Goal: Contribute content: Contribute content

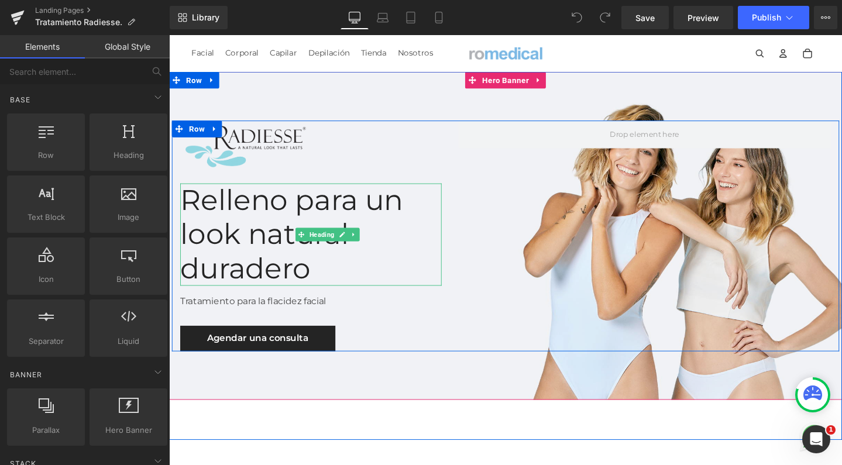
scroll to position [5, 0]
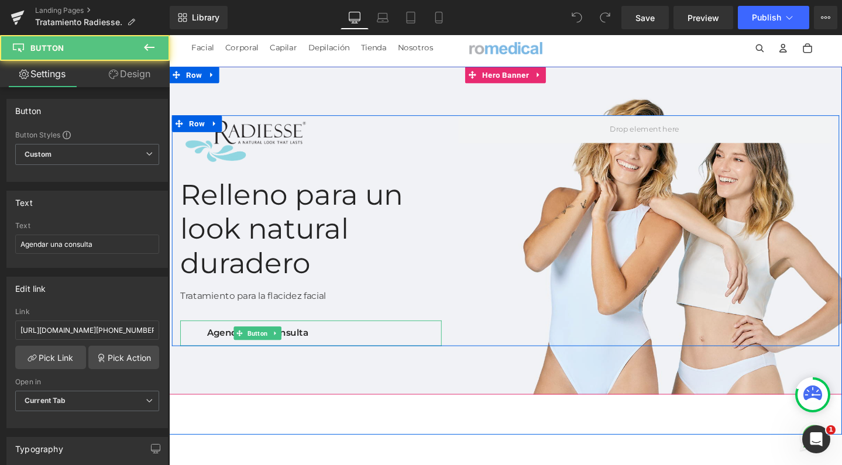
click at [332, 336] on link "Agendar una consulta" at bounding box center [262, 349] width 163 height 27
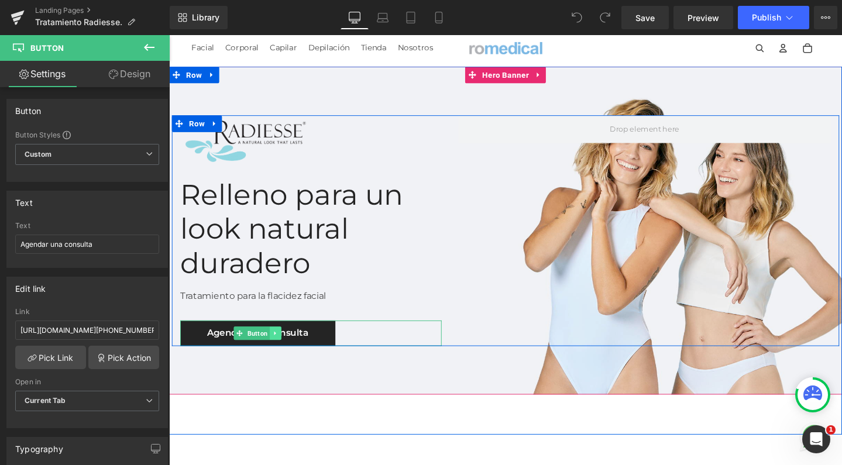
click at [284, 346] on icon at bounding box center [281, 349] width 6 height 7
click at [293, 342] on link at bounding box center [287, 349] width 12 height 14
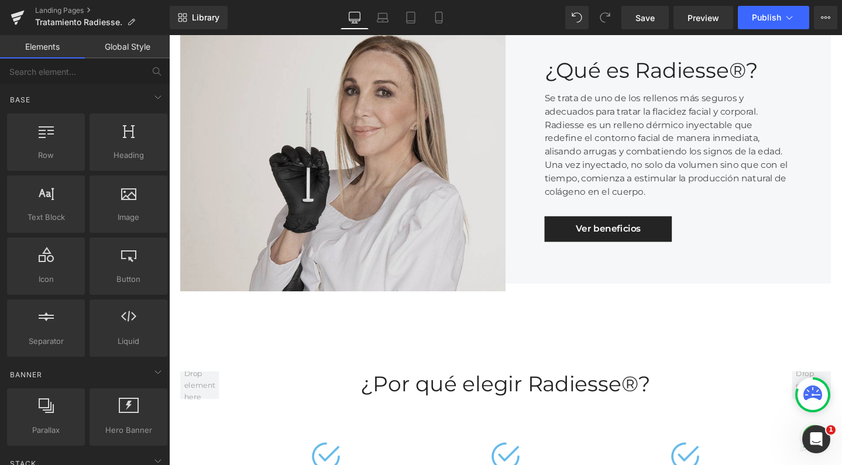
scroll to position [512, 0]
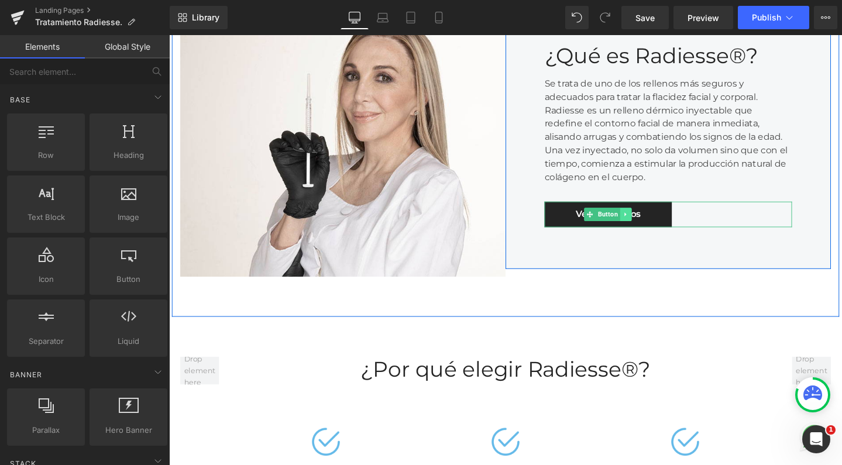
click at [647, 222] on icon at bounding box center [650, 224] width 6 height 7
click at [650, 222] on link at bounding box center [656, 224] width 12 height 14
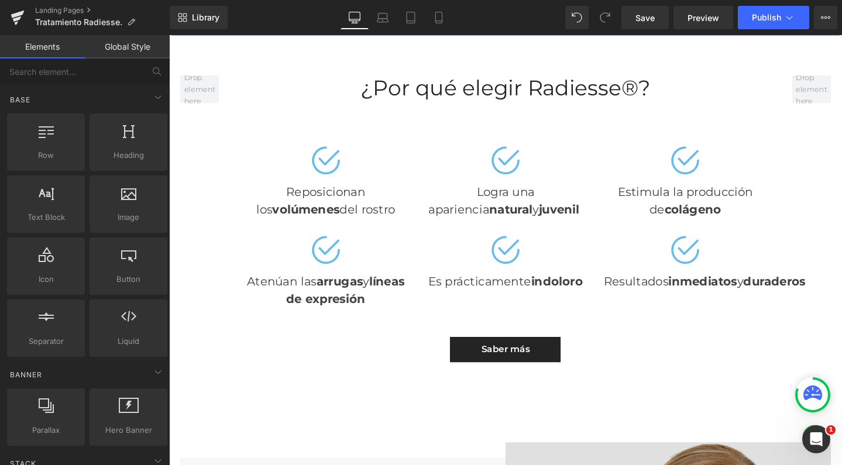
scroll to position [852, 0]
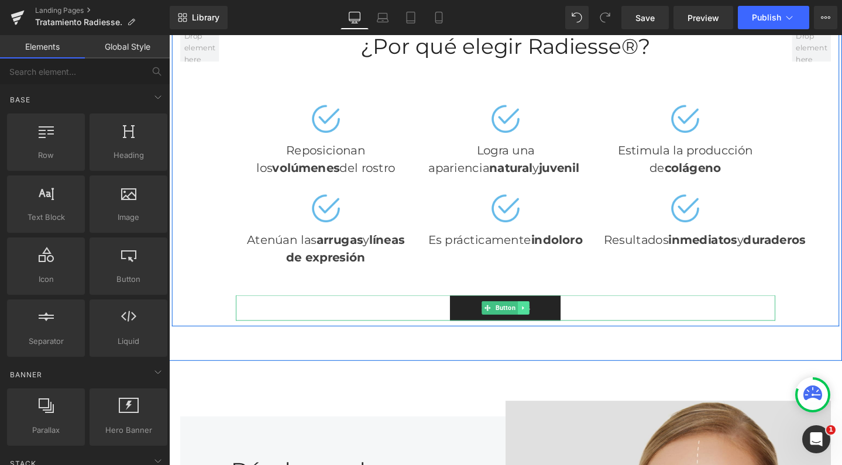
click at [538, 315] on link at bounding box center [542, 322] width 12 height 14
click at [545, 319] on icon at bounding box center [548, 322] width 6 height 6
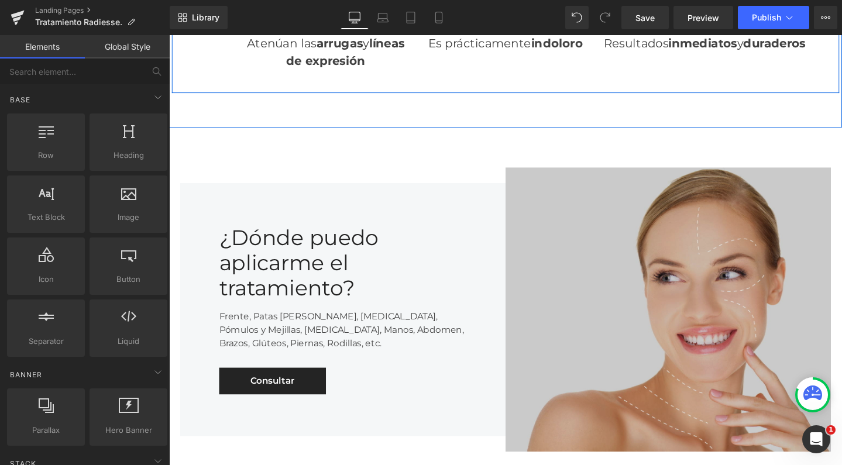
scroll to position [1069, 0]
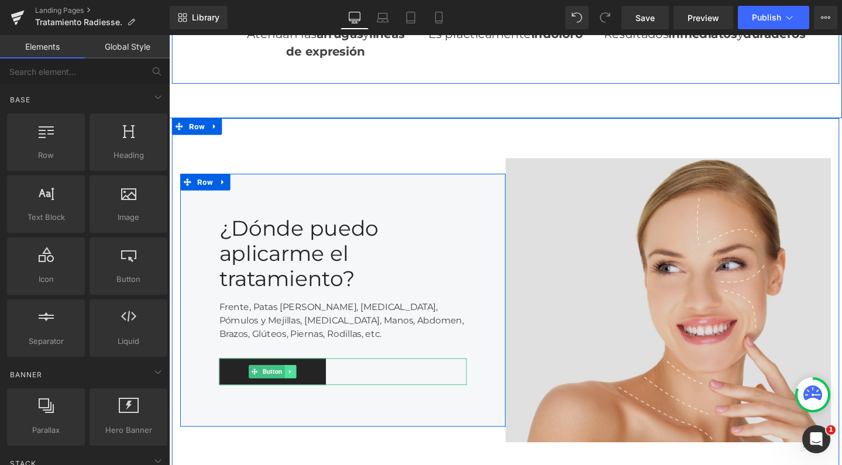
click at [296, 386] on icon at bounding box center [296, 389] width 6 height 7
click at [303, 382] on link at bounding box center [303, 389] width 12 height 14
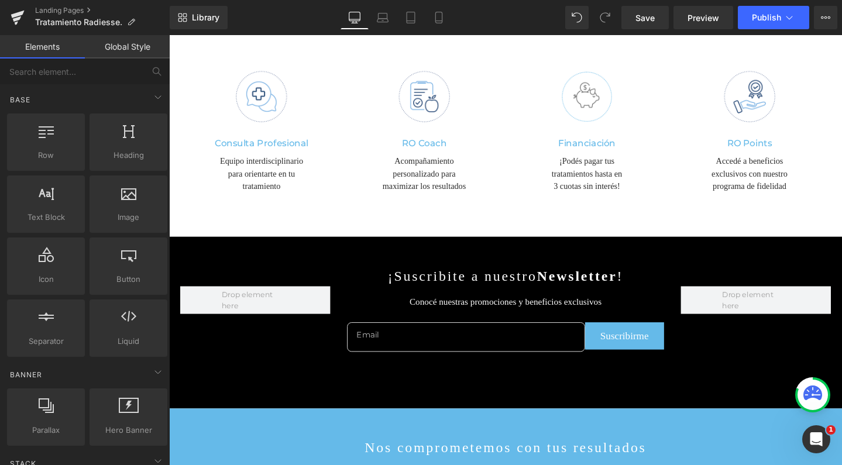
scroll to position [2290, 0]
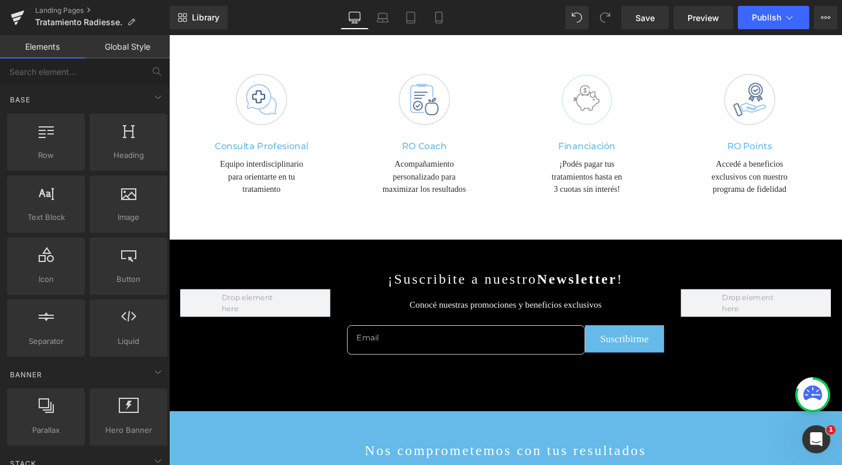
click at [438, 4] on div "Library Desktop Desktop Laptop Tablet Mobile Save Preview Publish Scheduled Vie…" at bounding box center [506, 17] width 672 height 35
click at [438, 10] on link "Mobile" at bounding box center [439, 17] width 28 height 23
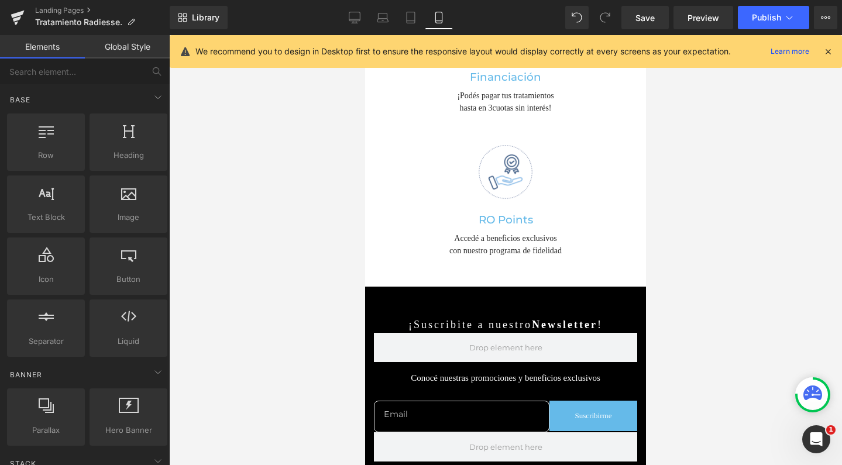
scroll to position [3156, 0]
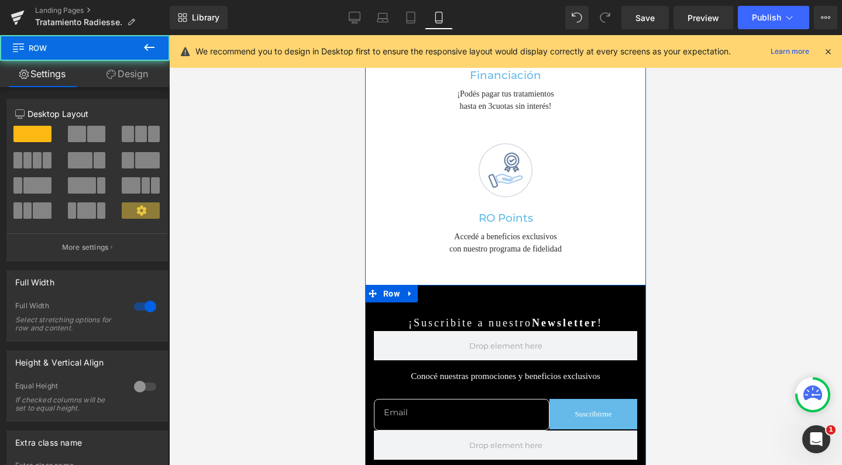
click at [425, 285] on div "¡Suscribite a nuestro Newsletter ! Text Block Conocé nuestras promociones y ben…" at bounding box center [505, 384] width 281 height 198
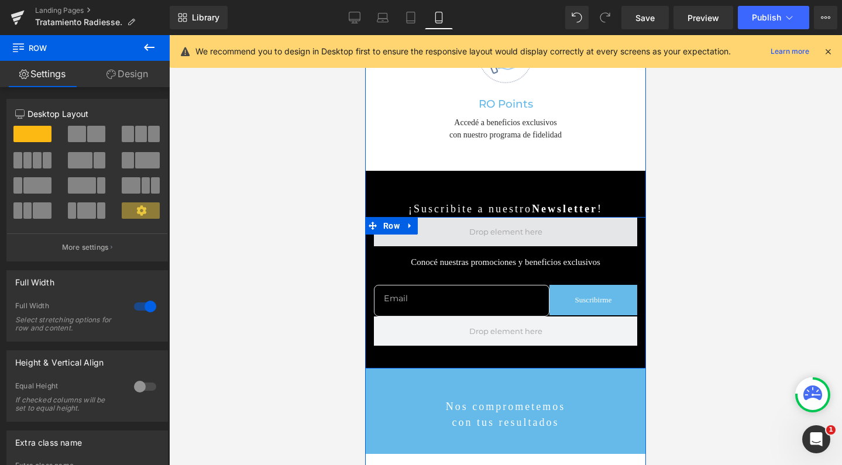
scroll to position [3269, 0]
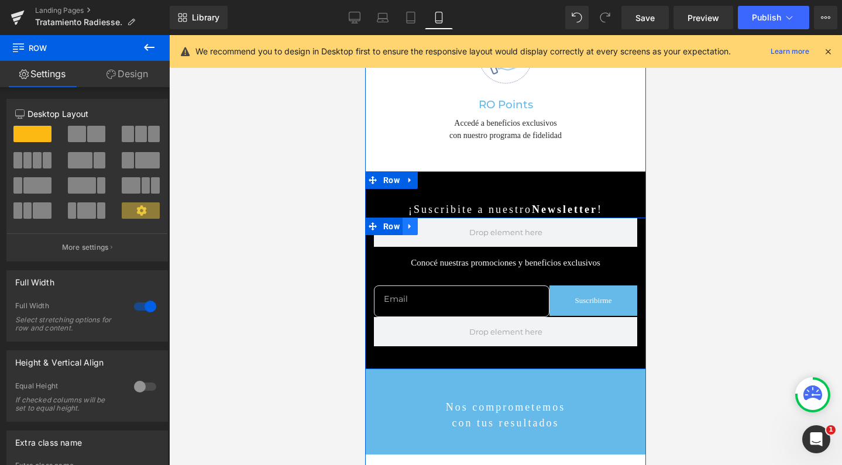
click at [403, 218] on link at bounding box center [410, 227] width 15 height 18
click at [406, 176] on icon at bounding box center [410, 180] width 8 height 9
click at [434, 171] on link at bounding box center [440, 180] width 15 height 18
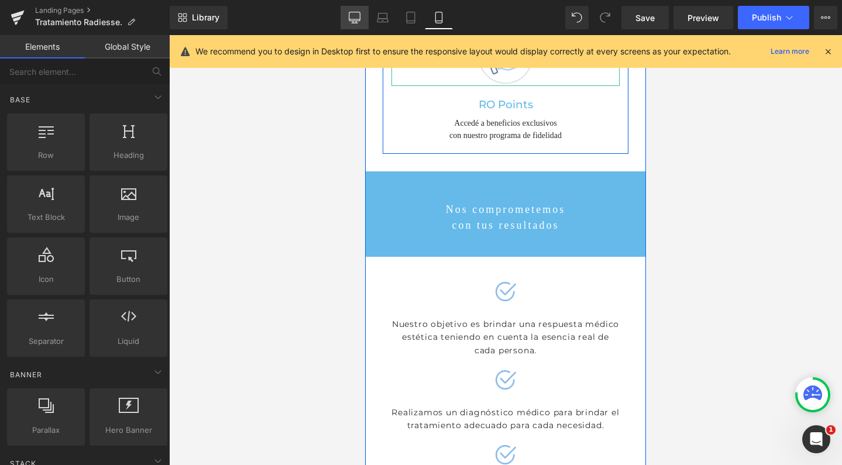
click at [359, 22] on icon at bounding box center [355, 18] width 12 height 12
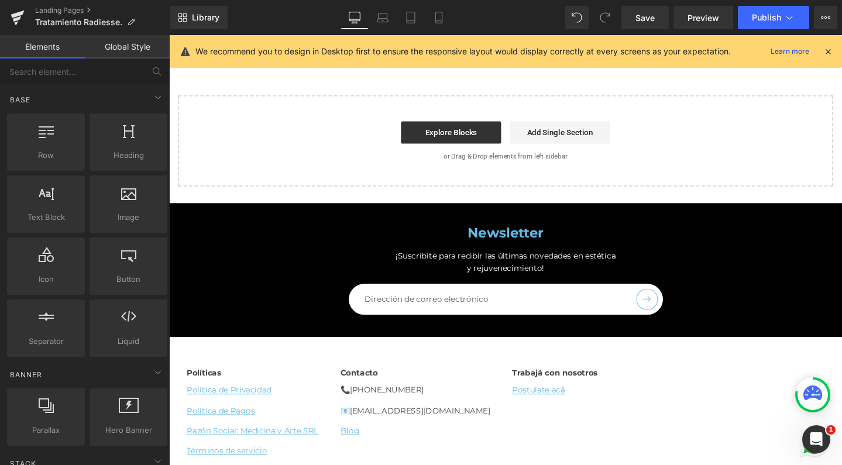
scroll to position [2927, 0]
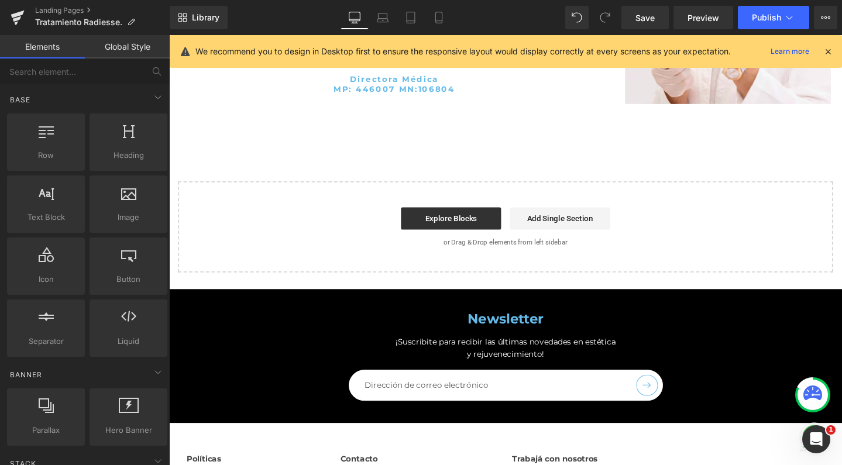
click at [207, 326] on rte-formatter "Newsletter" at bounding box center [522, 334] width 661 height 16
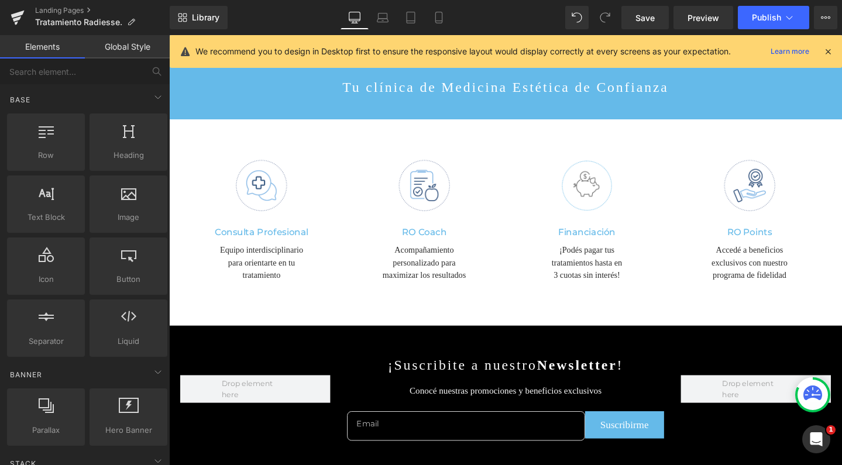
scroll to position [2217, 0]
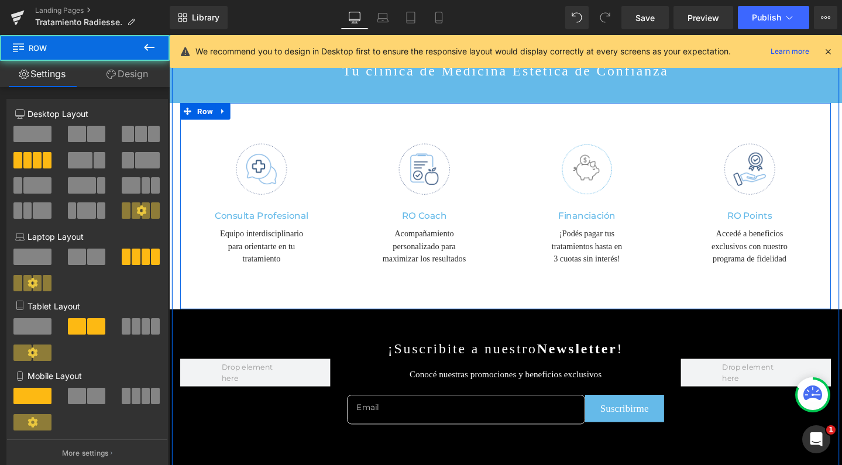
click at [262, 187] on div "Image Consulta Profesional Heading Equipo interdisciplinario para orientarte en…" at bounding box center [523, 214] width 685 height 217
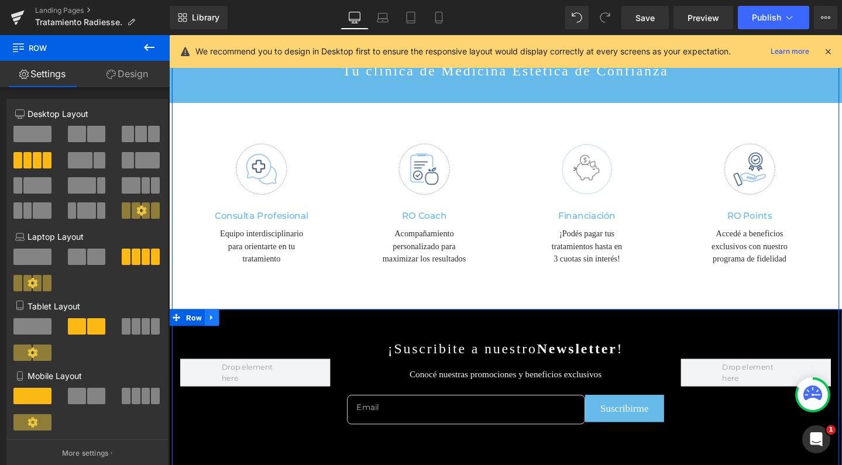
click at [210, 328] on icon at bounding box center [214, 332] width 8 height 9
click at [241, 328] on icon at bounding box center [244, 332] width 8 height 8
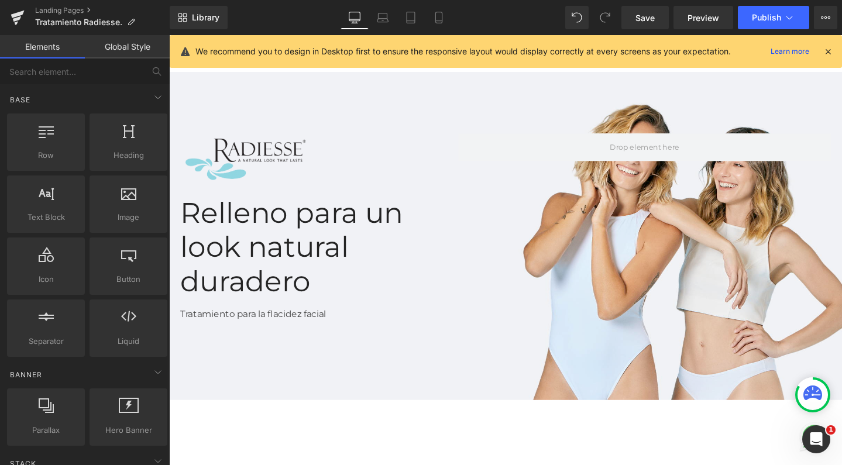
scroll to position [0, 0]
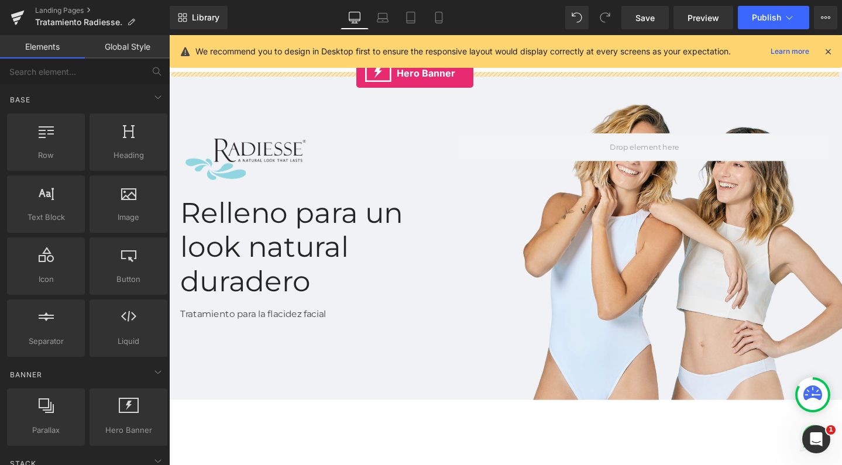
drag, startPoint x: 296, startPoint y: 449, endPoint x: 366, endPoint y: 75, distance: 380.4
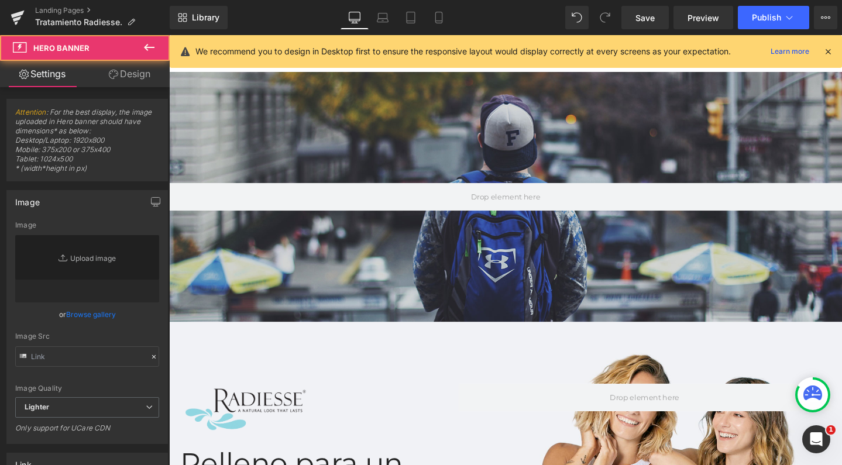
type input "[URL][DOMAIN_NAME]"
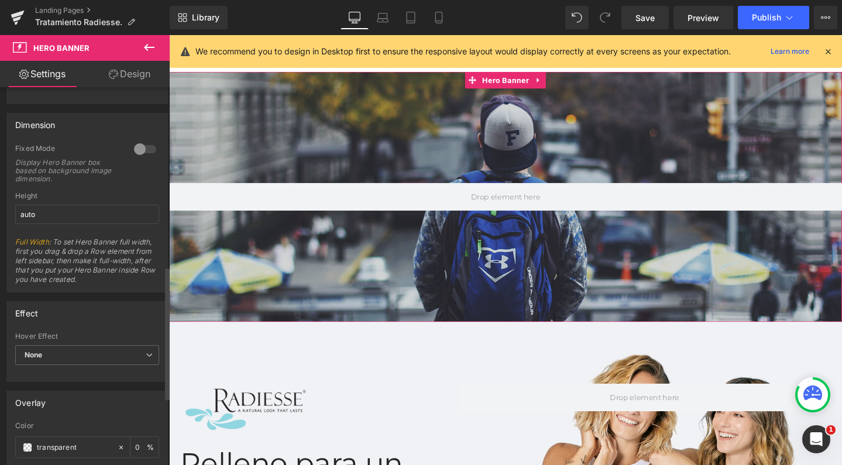
scroll to position [501, 0]
click at [139, 139] on div at bounding box center [145, 147] width 28 height 19
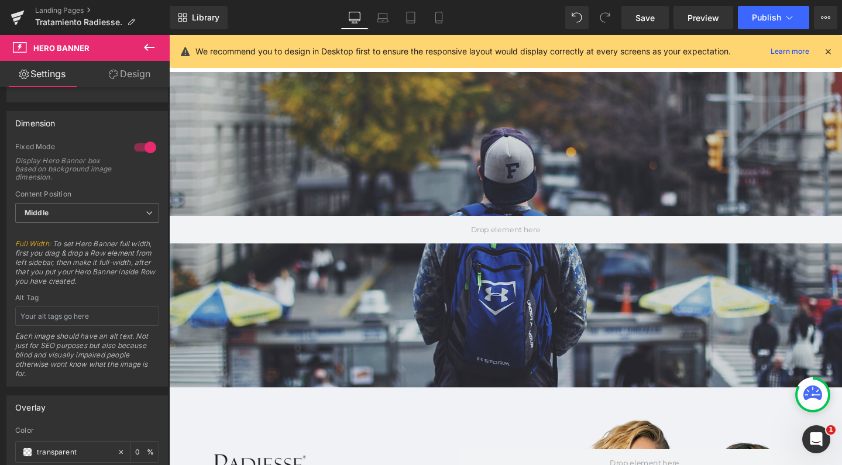
click at [387, 201] on div at bounding box center [523, 240] width 708 height 332
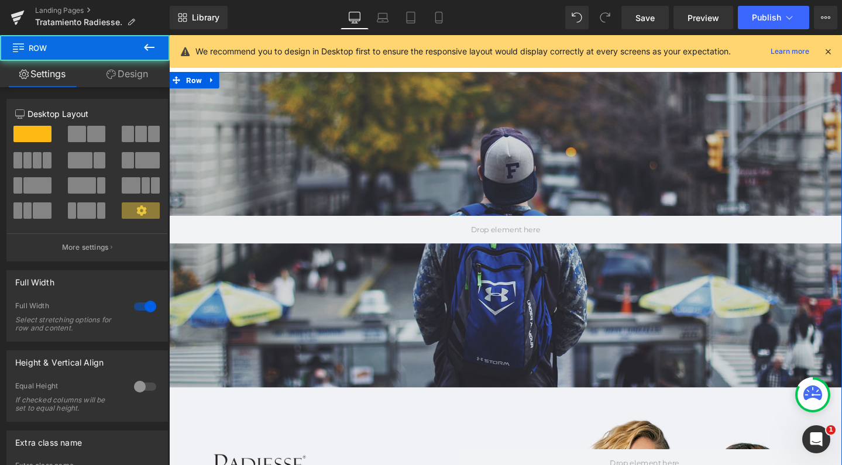
click at [522, 75] on div "Hero Banner Image Relleno para un look natural duradero Heading Tratamiento par…" at bounding box center [523, 433] width 708 height 719
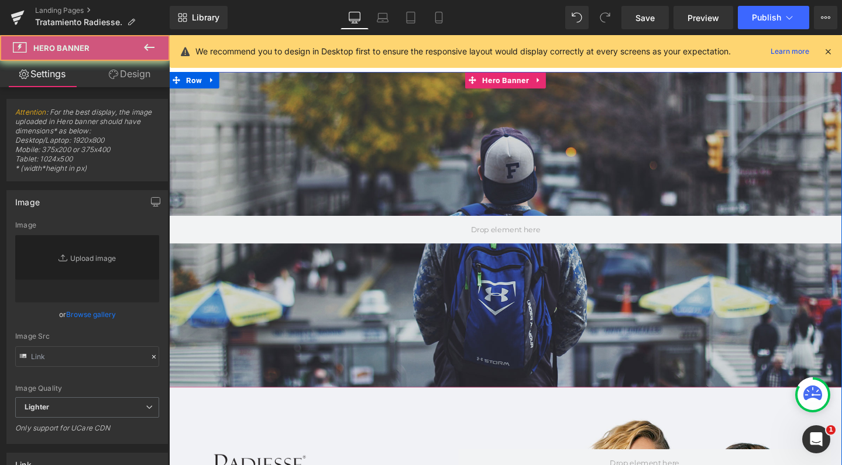
click at [522, 92] on div at bounding box center [523, 240] width 708 height 332
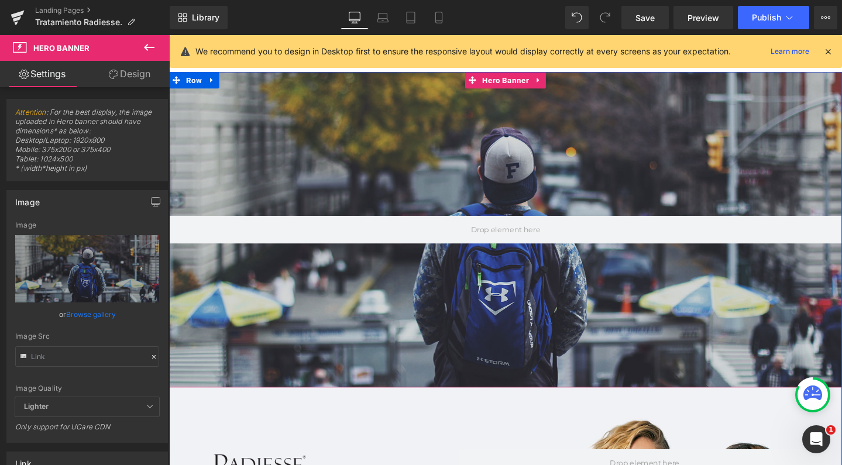
type input "[URL][DOMAIN_NAME]"
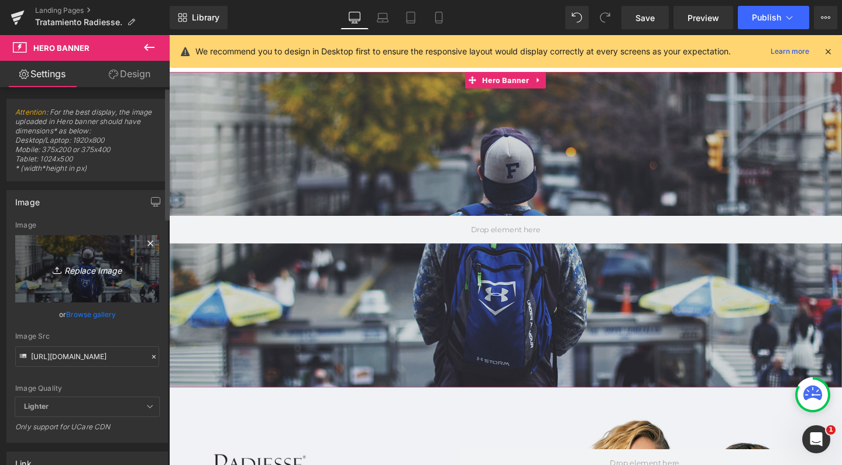
click at [96, 278] on link "Replace Image" at bounding box center [87, 268] width 144 height 67
type input "C:\fakepath\Captura de pantalla [DATE] 21.40.48.png"
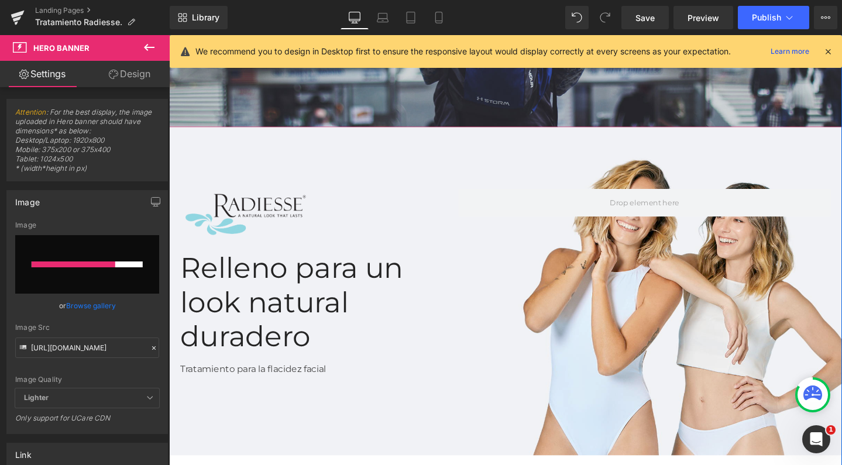
scroll to position [285, 0]
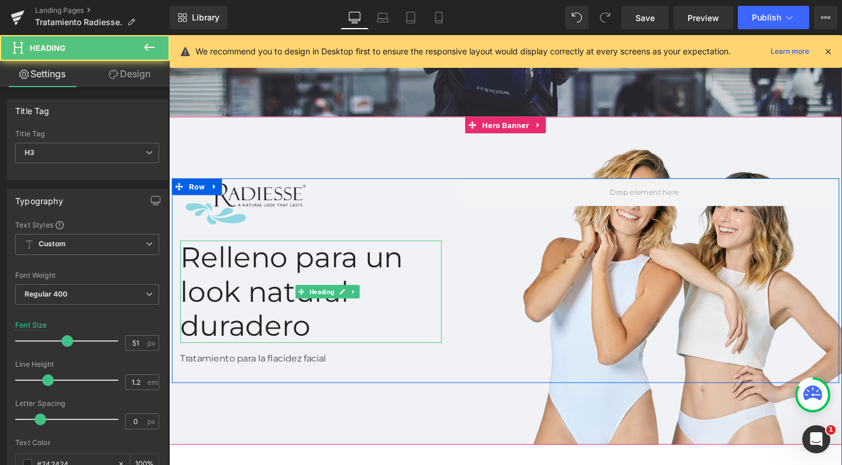
click at [405, 317] on div "Relleno para un look natural duradero" at bounding box center [318, 306] width 275 height 108
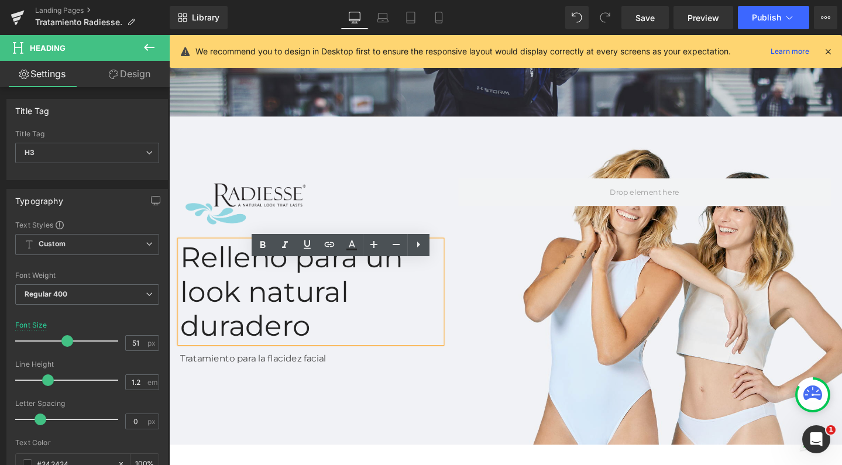
click at [209, 293] on div "Relleno para un look natural duradero" at bounding box center [318, 306] width 275 height 108
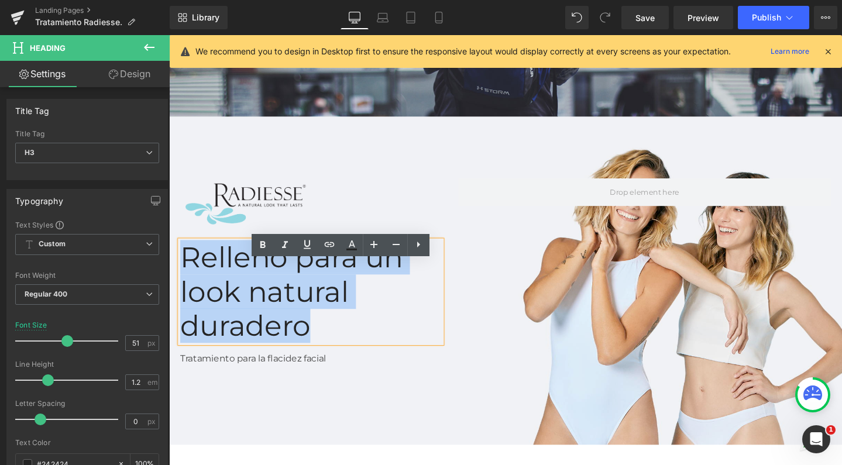
drag, startPoint x: 204, startPoint y: 292, endPoint x: 454, endPoint y: 322, distance: 252.3
click at [454, 322] on div "Relleno para un look natural duradero" at bounding box center [318, 306] width 275 height 108
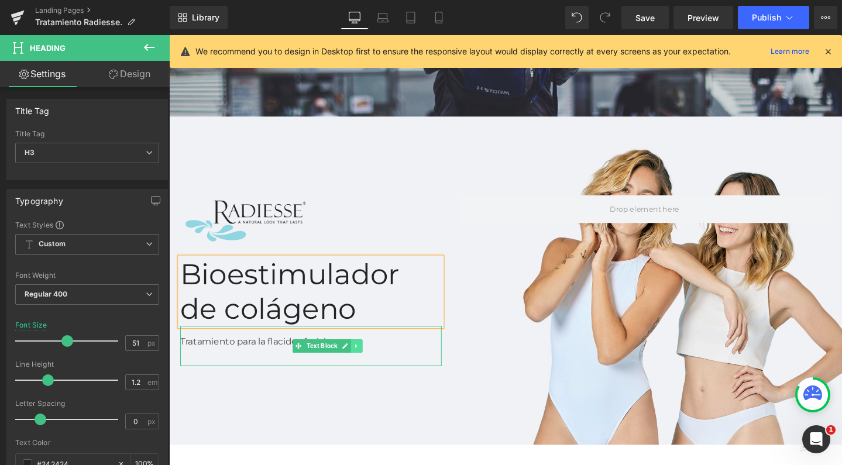
click at [370, 366] on icon at bounding box center [366, 362] width 6 height 7
click at [379, 365] on link at bounding box center [372, 362] width 12 height 14
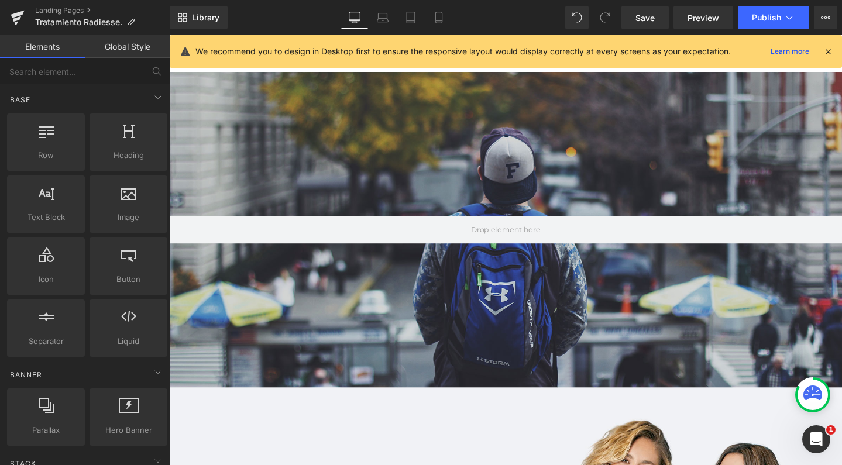
scroll to position [-1, 0]
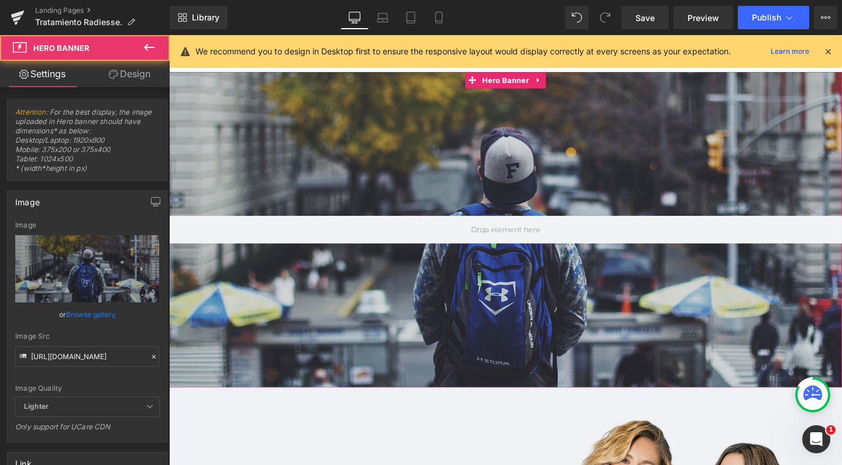
click at [436, 86] on div at bounding box center [523, 240] width 708 height 332
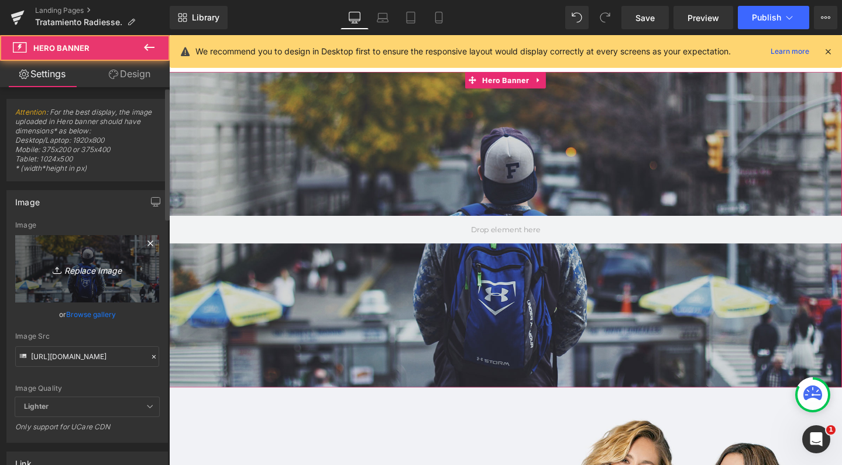
click at [92, 251] on link "Replace Image" at bounding box center [87, 268] width 144 height 67
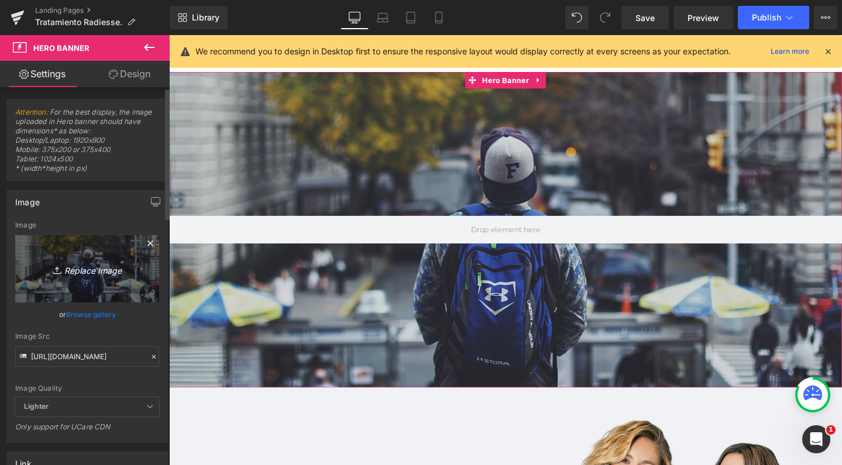
type input "C:\fakepath\Captura de pantalla [DATE] 21.40.48.png"
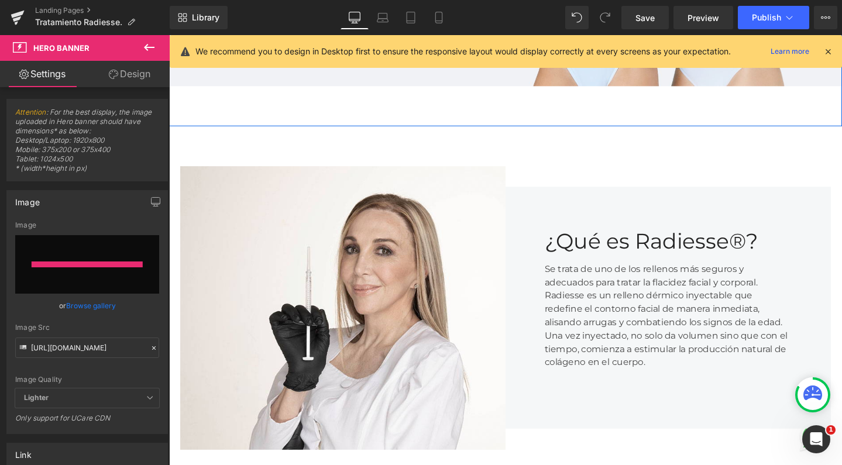
type input "[URL][DOMAIN_NAME]"
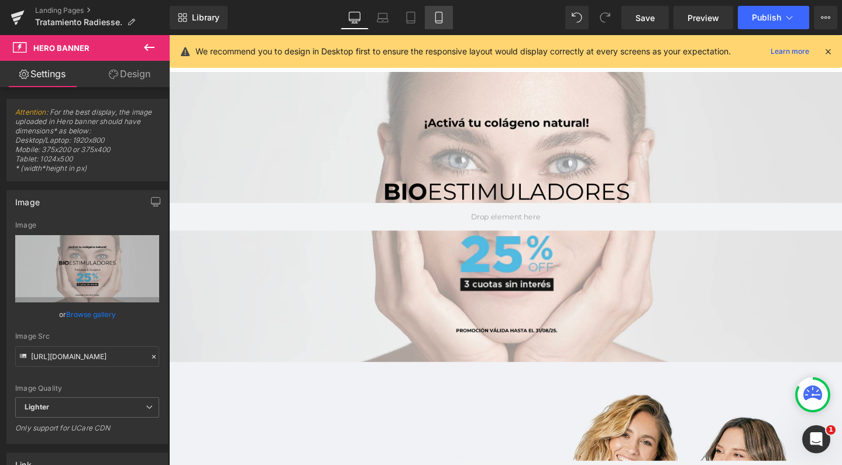
click at [442, 9] on link "Mobile" at bounding box center [439, 17] width 28 height 23
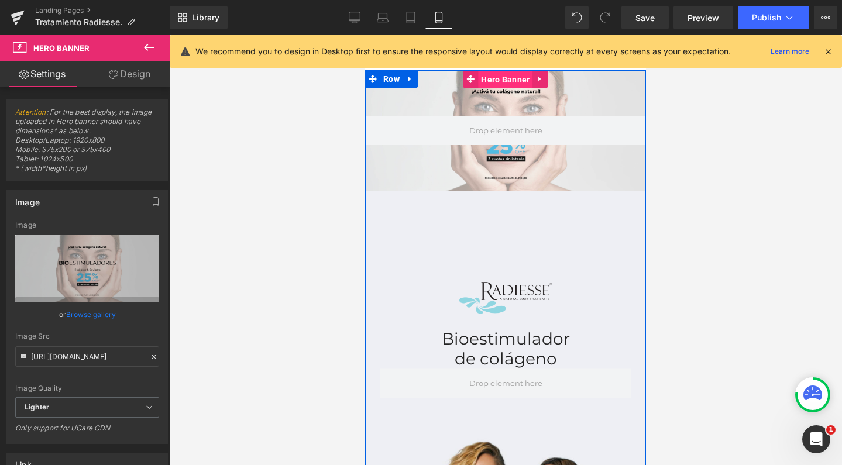
click at [507, 85] on span "Hero Banner" at bounding box center [505, 80] width 54 height 18
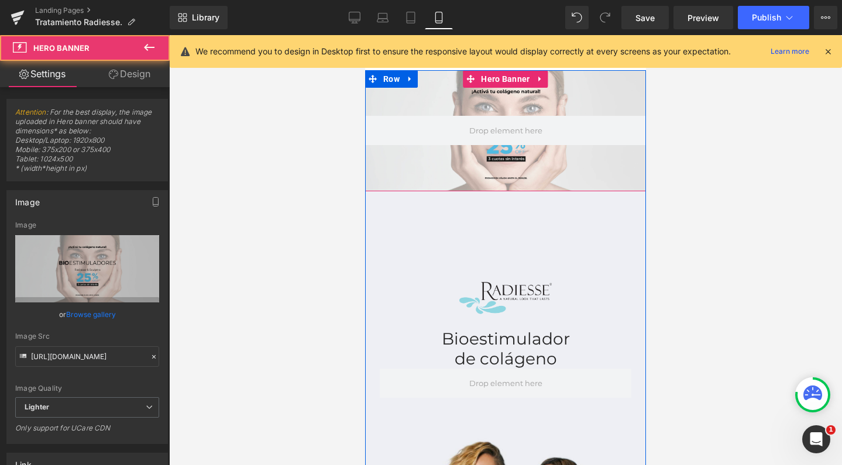
click at [496, 102] on div at bounding box center [505, 130] width 281 height 121
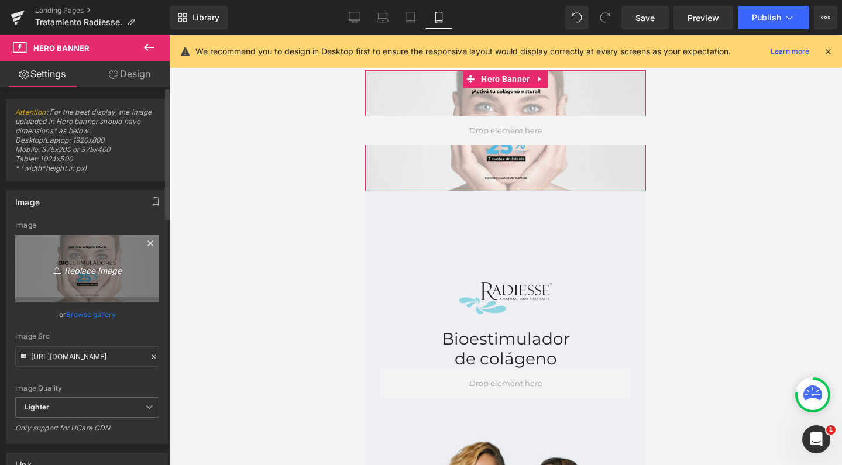
click at [117, 270] on icon "Replace Image" at bounding box center [87, 269] width 94 height 15
type input "C:\fakepath\Captura de pantalla [DATE] 21.41.03.png"
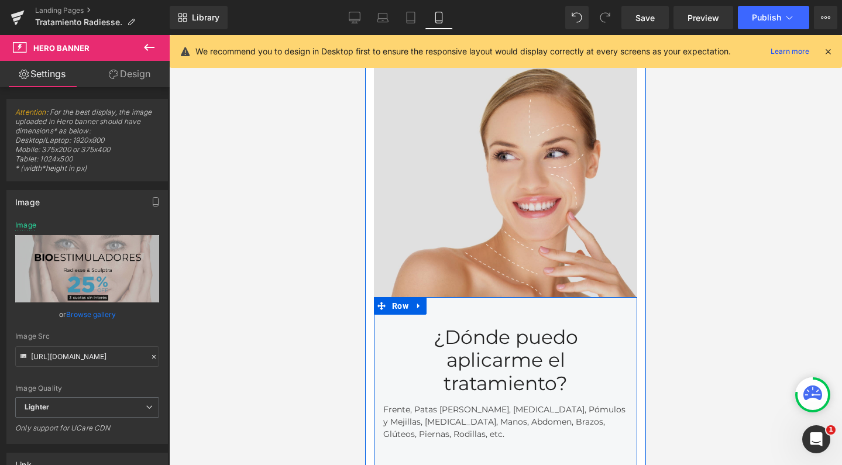
scroll to position [1782, 0]
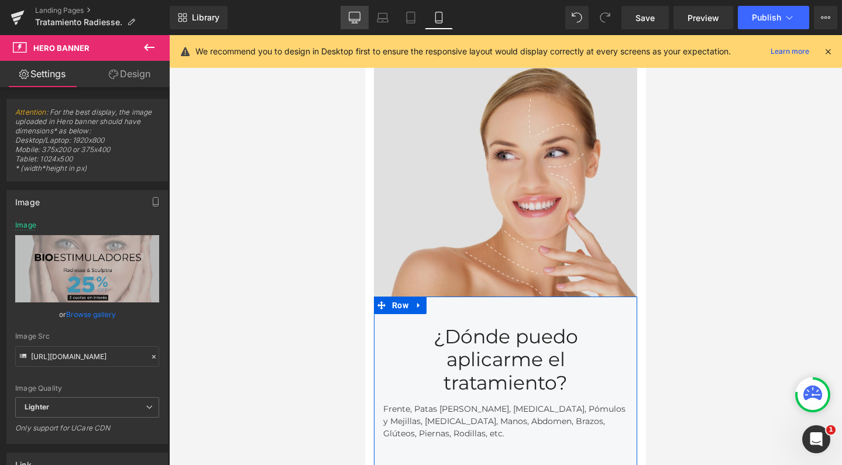
click at [355, 12] on icon at bounding box center [354, 16] width 11 height 9
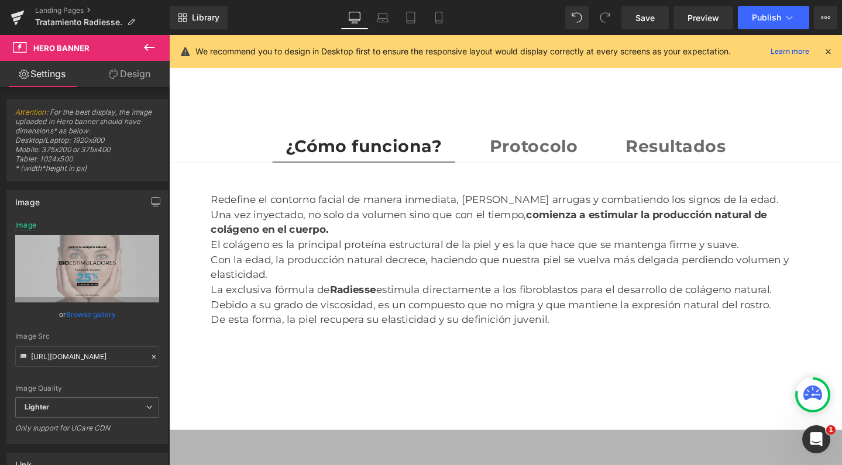
type input "[URL][DOMAIN_NAME]"
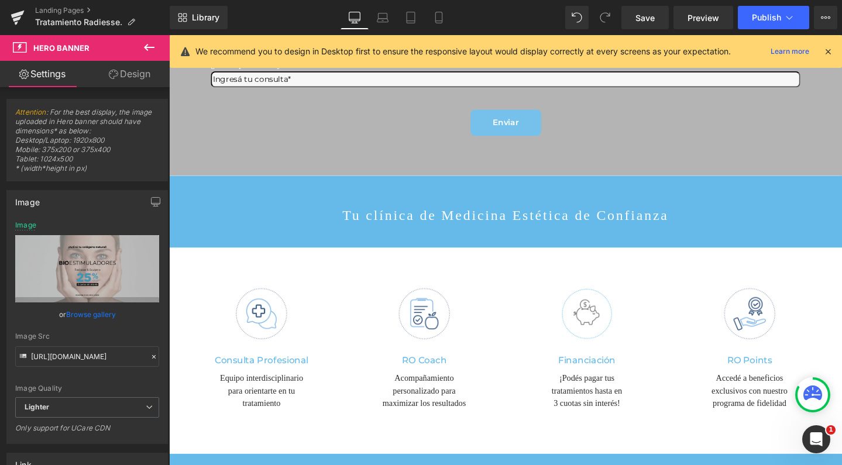
scroll to position [2370, 0]
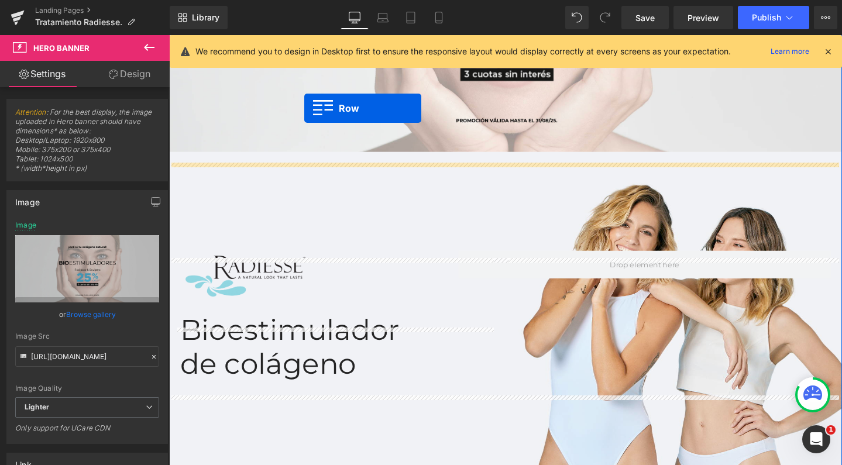
scroll to position [209, 0]
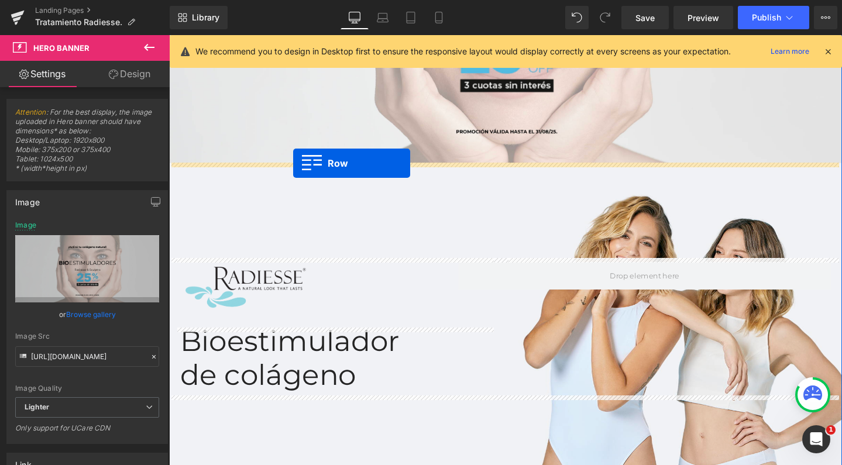
drag, startPoint x: 174, startPoint y: 228, endPoint x: 300, endPoint y: 170, distance: 138.2
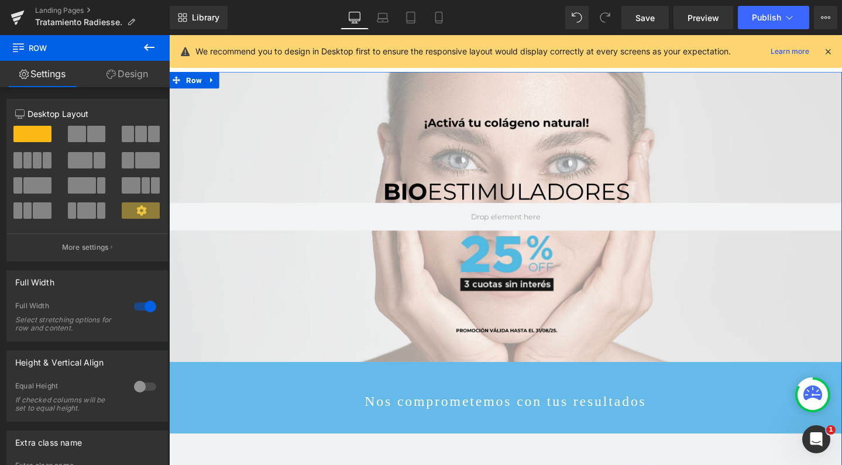
scroll to position [0, 0]
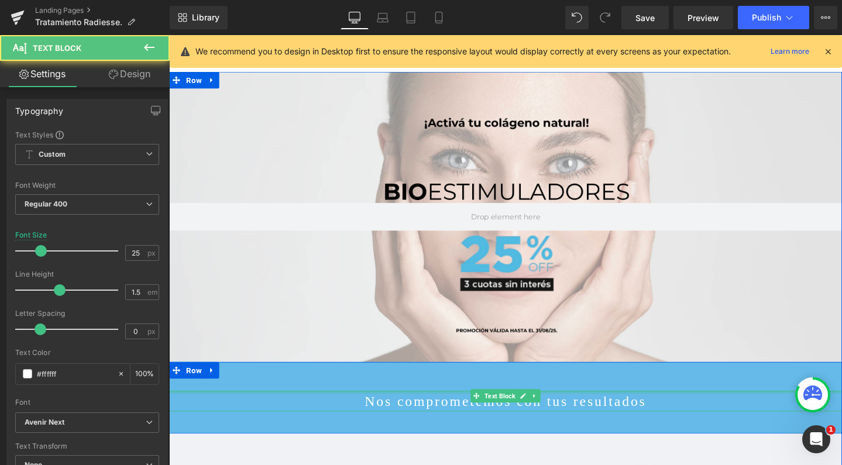
click at [442, 411] on div "Nos comprometemos con tus resultados Text Block" at bounding box center [523, 421] width 708 height 22
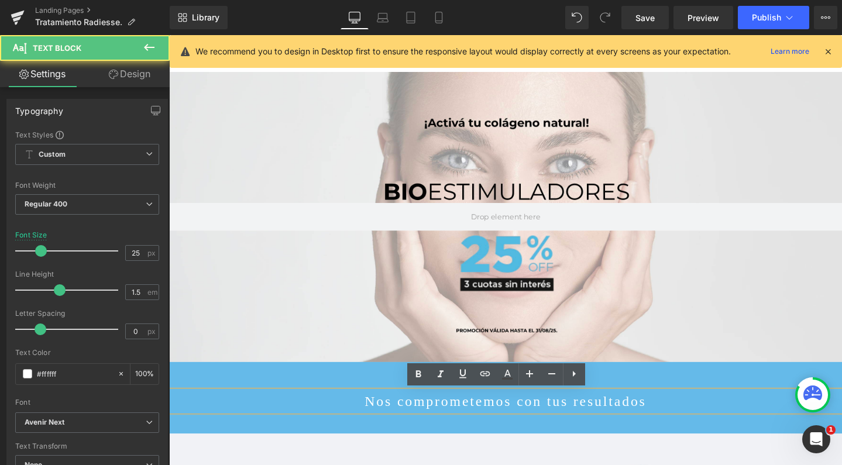
click at [442, 415] on p "Nos comprometemos con tus resultados" at bounding box center [523, 421] width 708 height 22
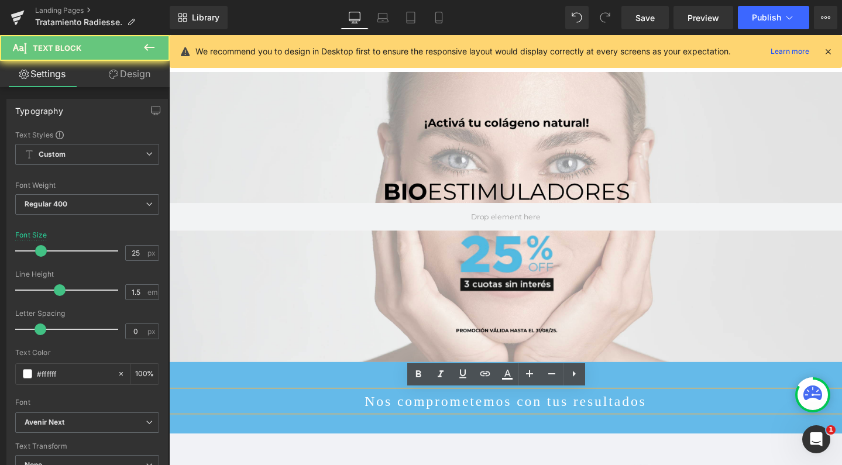
click at [442, 415] on p "Nos comprometemos con tus resultados" at bounding box center [523, 421] width 708 height 22
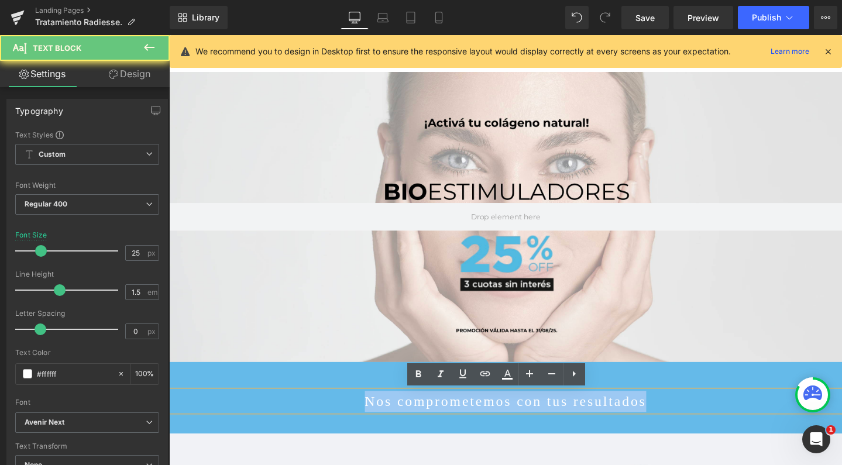
click at [442, 415] on p "Nos comprometemos con tus resultados" at bounding box center [523, 421] width 708 height 22
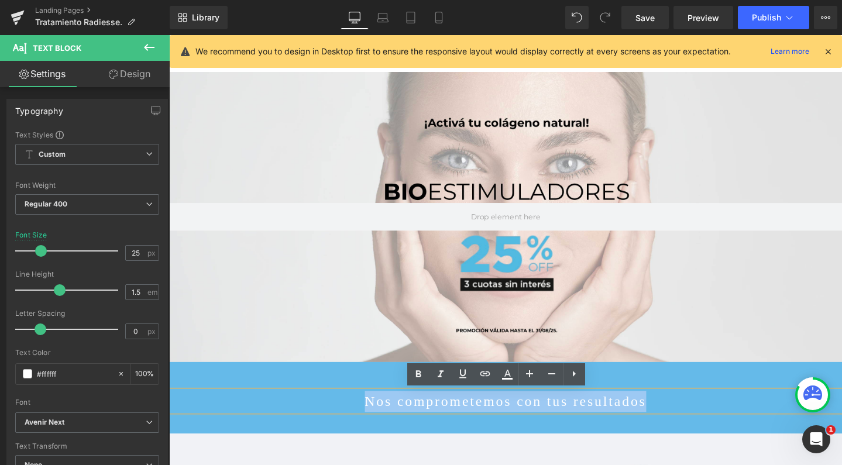
click at [442, 415] on p "Nos comprometemos con tus resultados" at bounding box center [523, 421] width 708 height 22
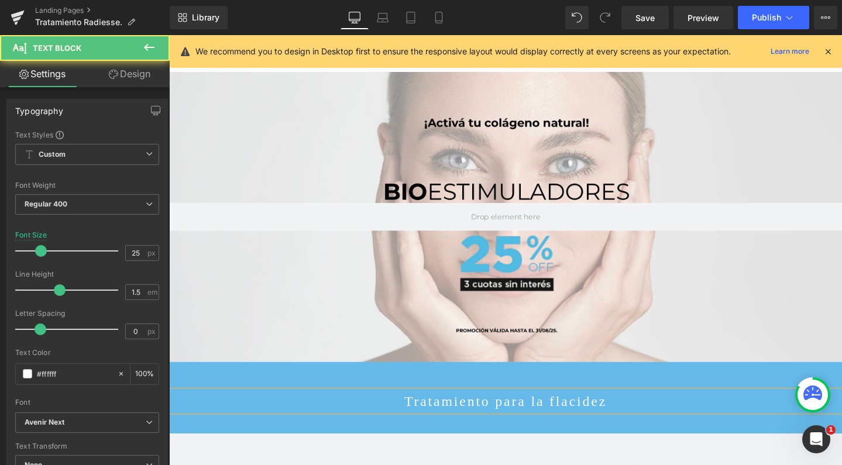
click at [465, 412] on p "Tratamiento para la flacidez" at bounding box center [523, 421] width 708 height 22
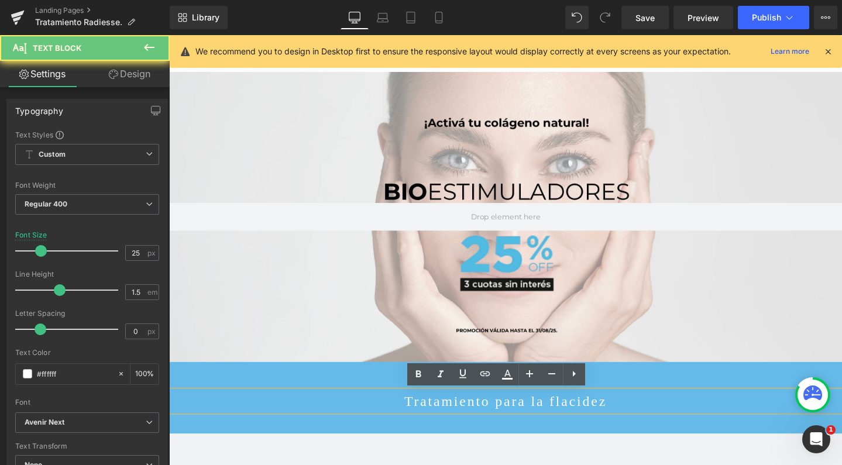
click at [465, 412] on p "Tratamiento para la flacidez" at bounding box center [523, 421] width 708 height 22
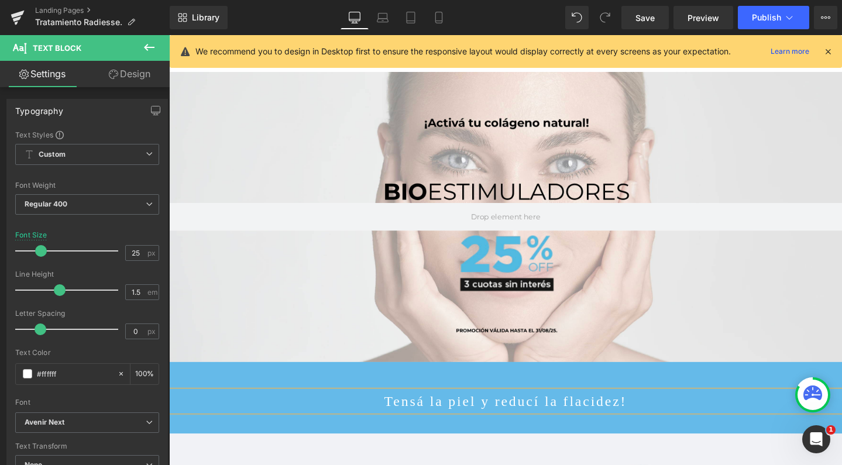
click at [426, 417] on p "Tensá la piel y reducí la flacidez!" at bounding box center [523, 421] width 708 height 22
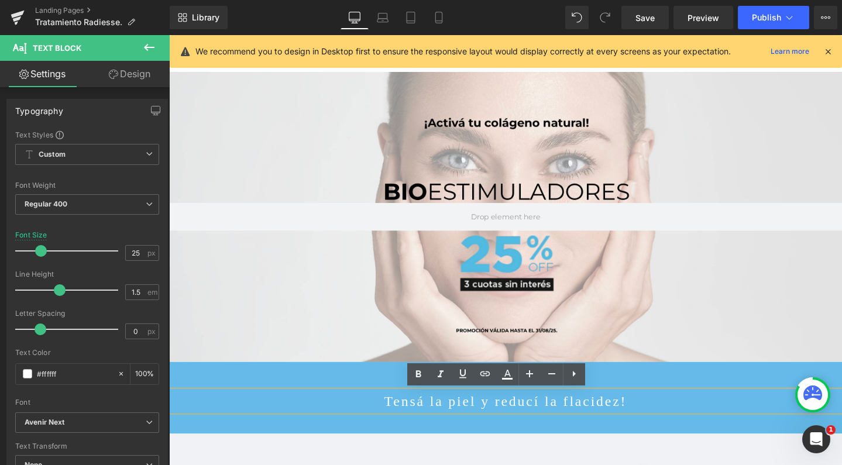
click at [459, 415] on p "Tensá la piel y reducí la flacidez!" at bounding box center [523, 421] width 708 height 22
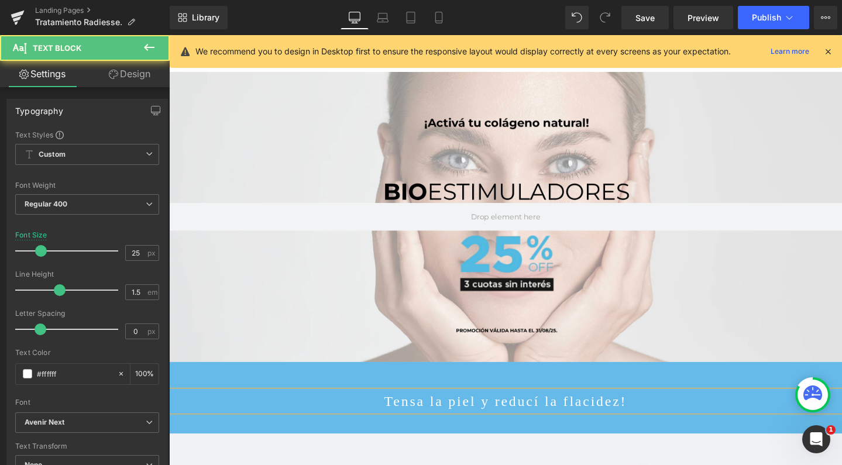
click at [546, 416] on p "Tensa la piel y reducí la flacidez!" at bounding box center [523, 421] width 708 height 22
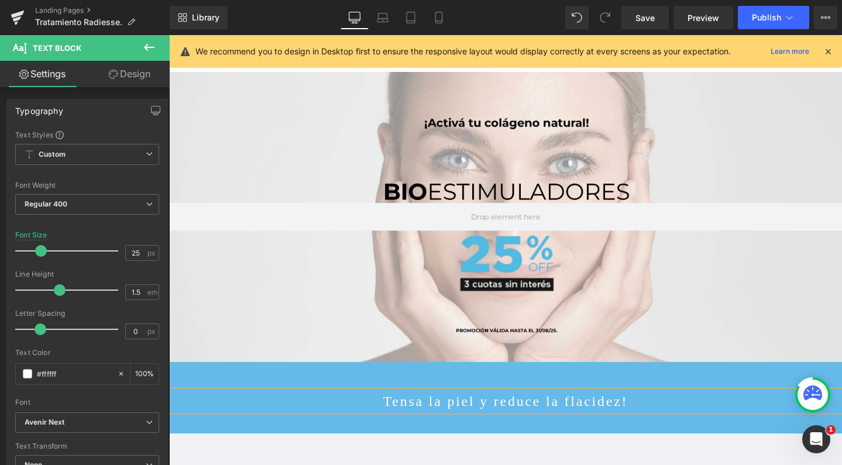
click at [641, 414] on p "Tensa la piel y reduce la flacidez!" at bounding box center [523, 421] width 708 height 22
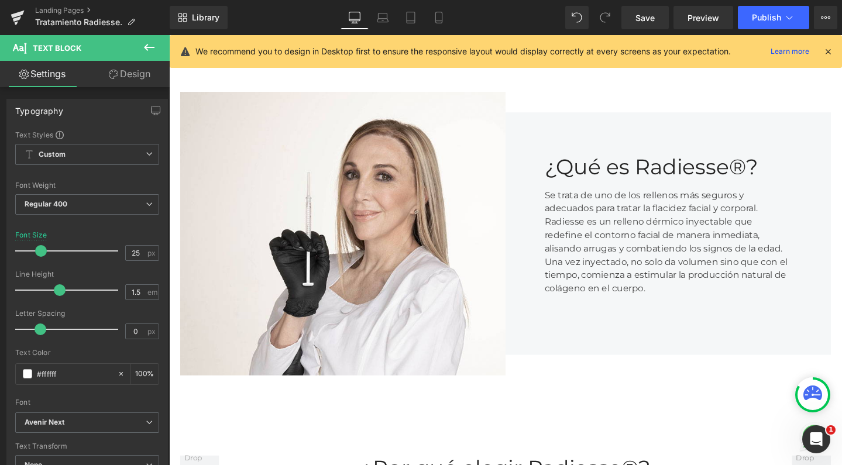
scroll to position [826, 0]
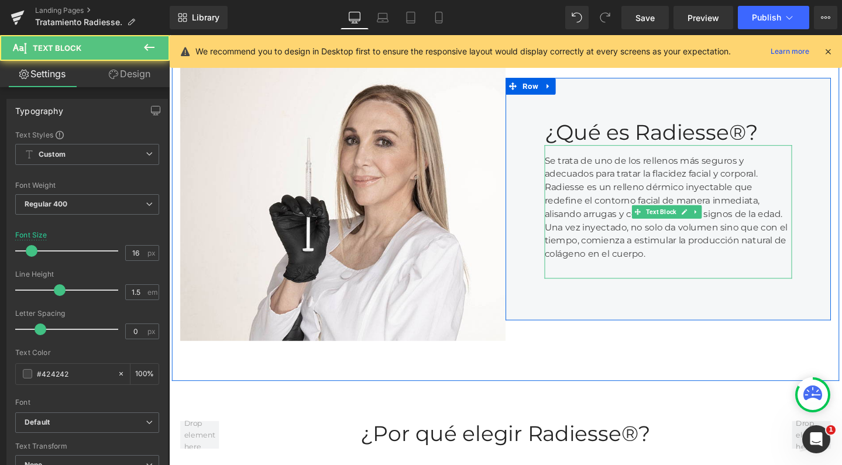
click at [693, 255] on div "Se trata de uno de los rellenos más seguros y adecuados para tratar la flacidez…" at bounding box center [694, 221] width 260 height 140
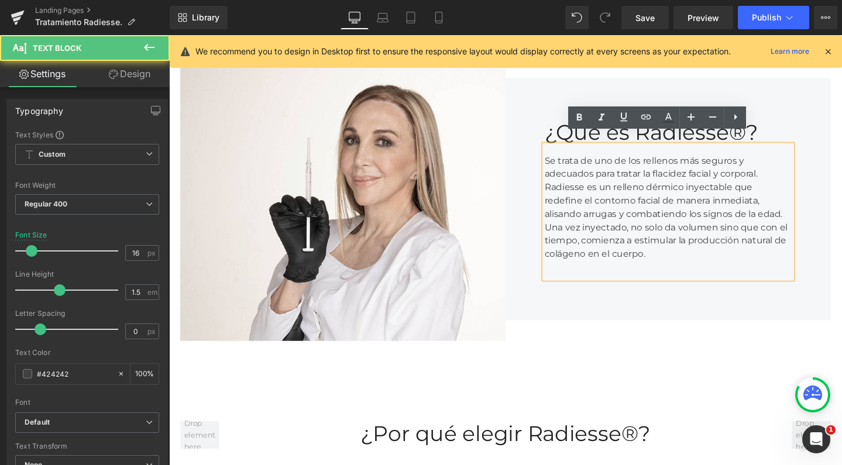
click at [786, 171] on div "Se trata de uno de los rellenos más seguros y adecuados para tratar la flacidez…" at bounding box center [694, 221] width 260 height 140
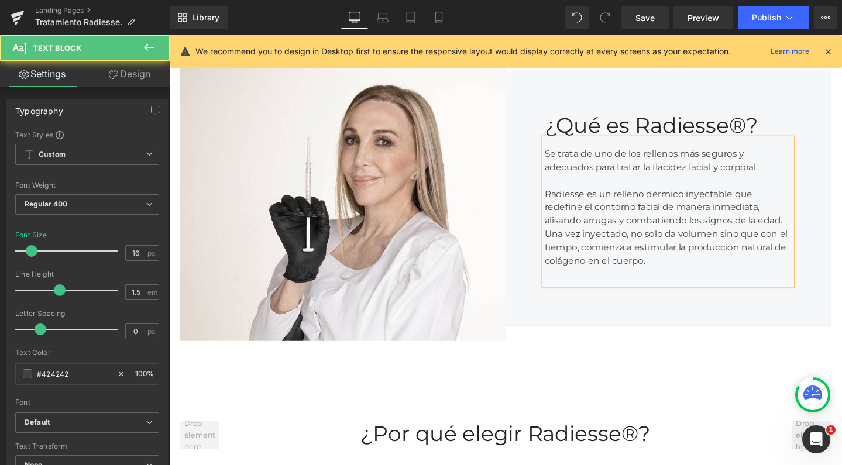
click at [682, 205] on div "Radiesse es un relleno dérmico inyectable que redefine el contorno facial de ma…" at bounding box center [694, 230] width 260 height 98
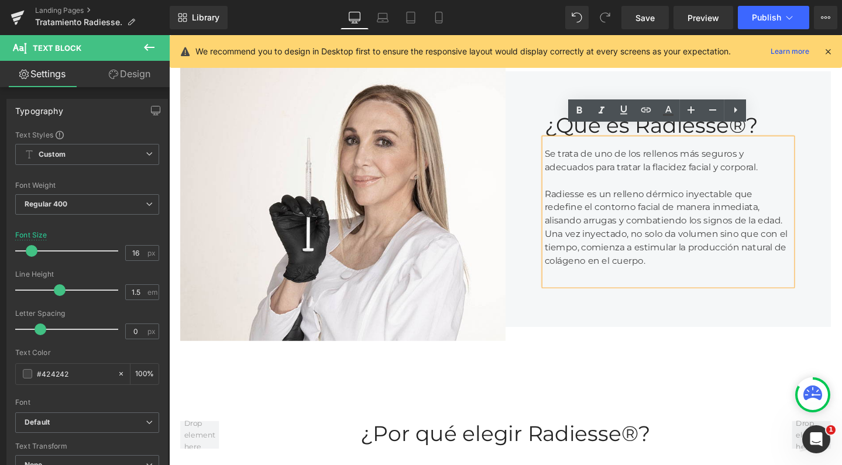
click at [564, 231] on div "Se trata de uno de los rellenos más seguros y adecuados para tratar la flacidez…" at bounding box center [694, 221] width 260 height 154
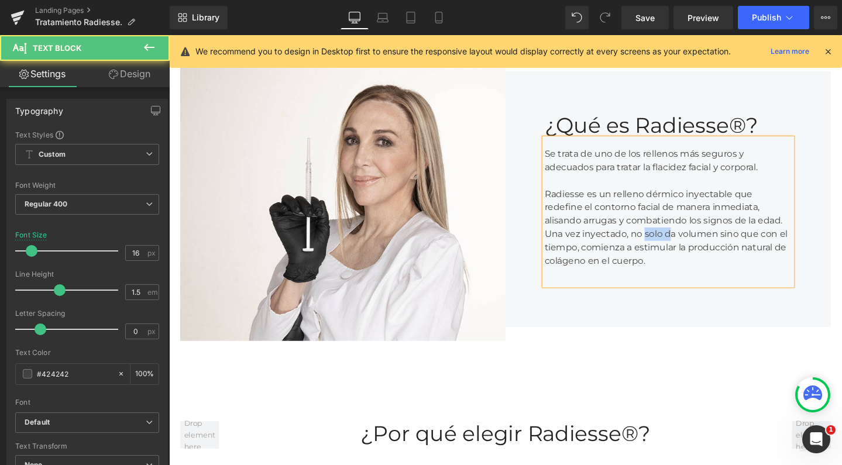
drag, startPoint x: 664, startPoint y: 237, endPoint x: 689, endPoint y: 237, distance: 25.2
click at [689, 238] on div "Una vez inyectado, no solo da volumen sino que con el tiempo, comienza a estimu…" at bounding box center [694, 259] width 260 height 42
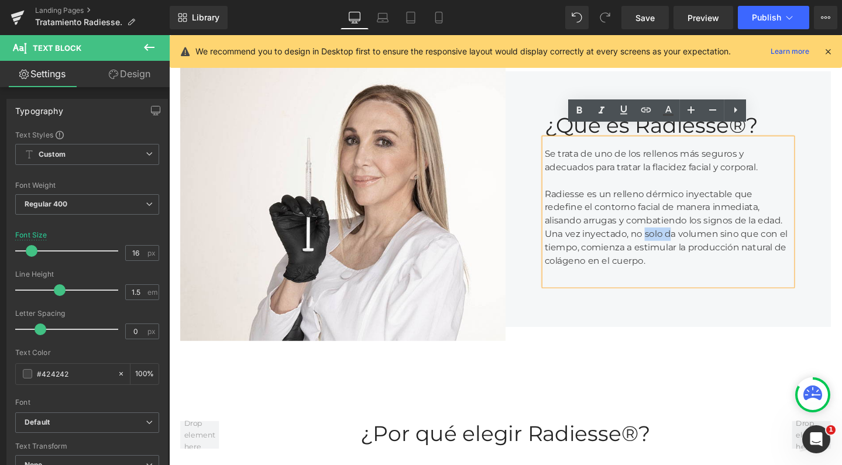
click at [703, 238] on div "Una vez inyectado, no solo da volumen sino que con el tiempo, comienza a estimu…" at bounding box center [694, 259] width 260 height 42
drag, startPoint x: 698, startPoint y: 232, endPoint x: 665, endPoint y: 231, distance: 33.4
click at [665, 238] on div "Una vez inyectado, no solo da volumen sino que con el tiempo, comienza a estimu…" at bounding box center [694, 259] width 260 height 42
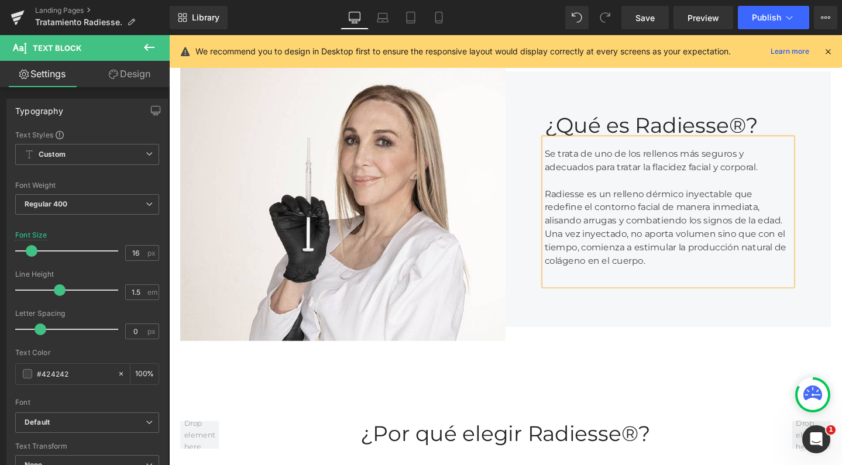
click at [564, 228] on div "Se trata de uno de los rellenos más seguros y adecuados para tratar la flacidez…" at bounding box center [694, 221] width 260 height 154
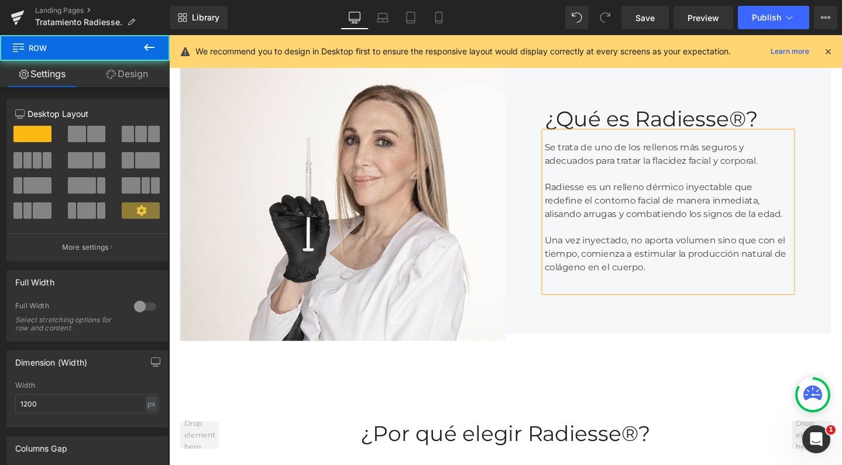
click at [727, 332] on div "¿Qué es Radiesse®? Heading Se trata de uno de los rellenos más seguros y adecua…" at bounding box center [694, 207] width 342 height 283
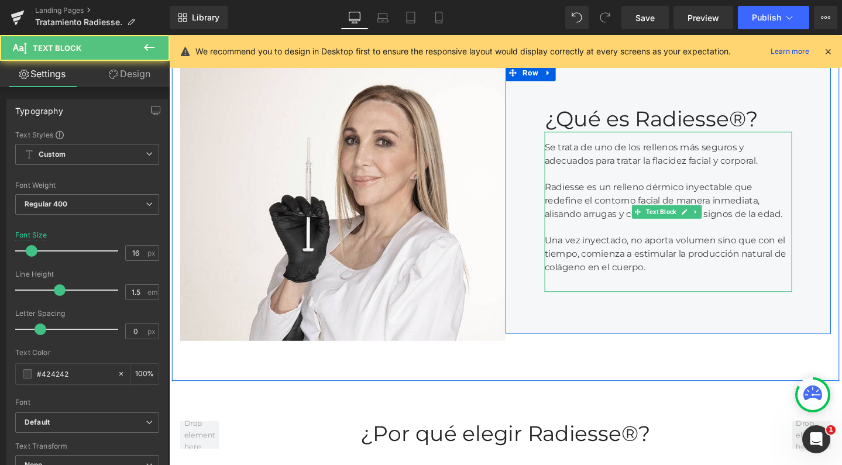
click at [683, 231] on div at bounding box center [694, 238] width 260 height 14
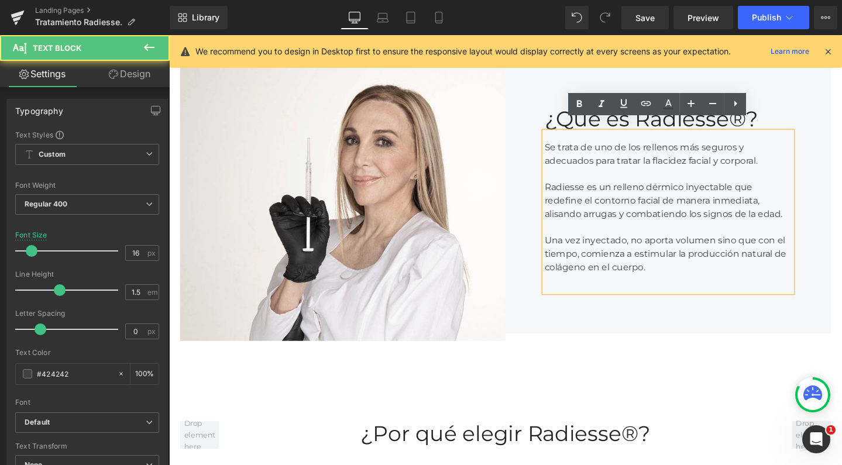
click at [602, 190] on div "Radiesse es un relleno dérmico inyectable que redefine el contorno facial de ma…" at bounding box center [694, 202] width 260 height 56
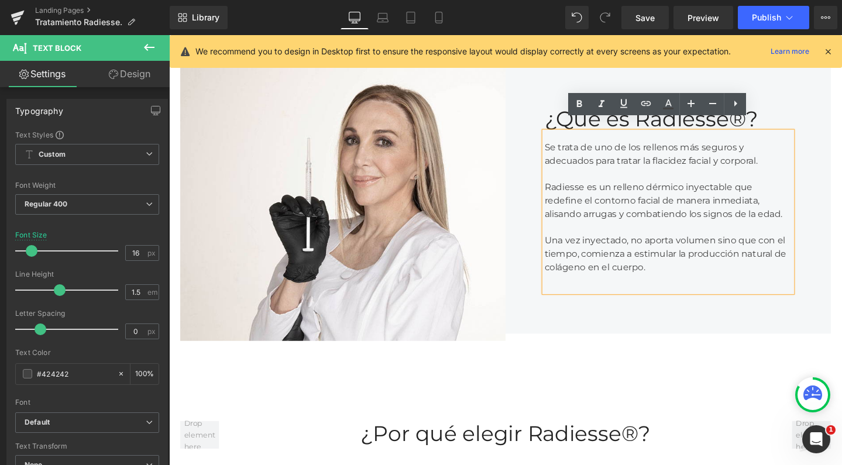
click at [755, 180] on div "Radiesse es un relleno dérmico inyectable que redefine el contorno facial de ma…" at bounding box center [694, 202] width 260 height 56
click at [785, 179] on div "Radiesse es un relleno dérmico inyectable que redefine el contorno facial de ma…" at bounding box center [694, 202] width 260 height 56
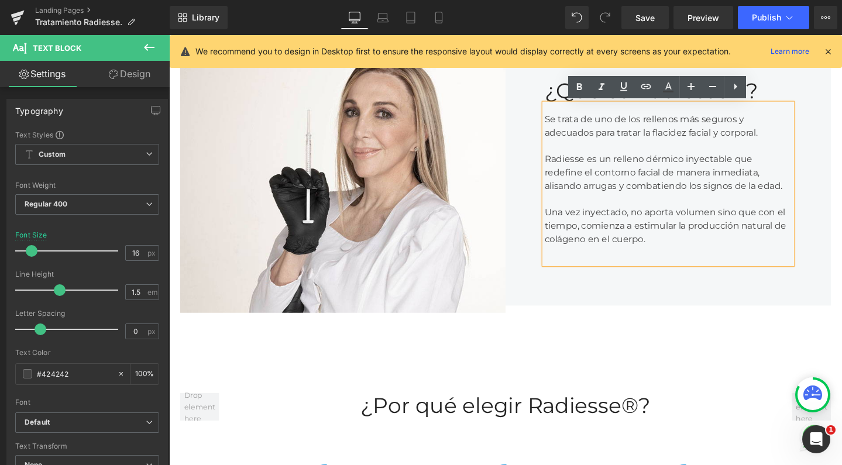
scroll to position [838, 0]
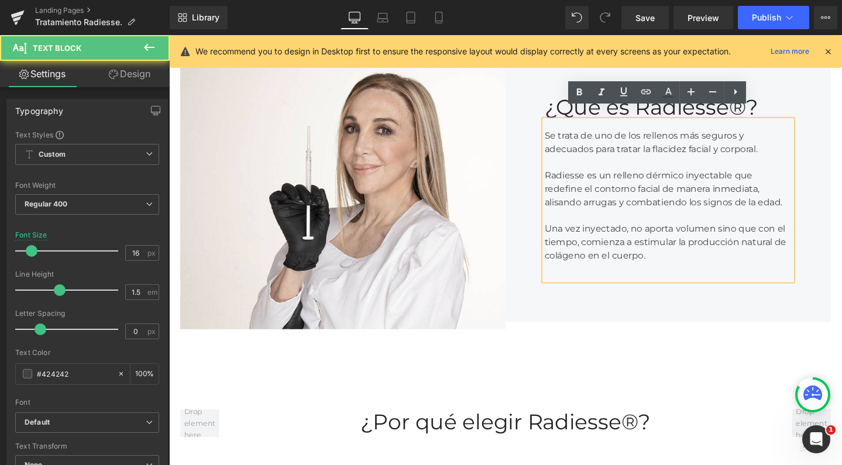
click at [746, 192] on div "Radiesse es un relleno dérmico inyectable que redefine el contorno facial de ma…" at bounding box center [694, 190] width 260 height 56
click at [726, 218] on div at bounding box center [694, 225] width 260 height 14
click at [726, 259] on div "Una vez inyectado, no aporta volumen sino que con el tiempo, comienza a estimul…" at bounding box center [694, 253] width 260 height 42
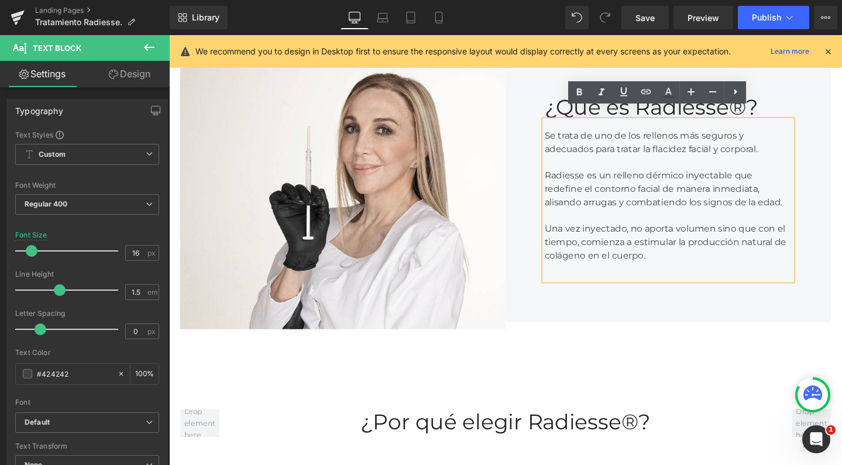
click at [664, 232] on div "Una vez inyectado, no aporta volumen sino que con el tiempo, comienza a estimul…" at bounding box center [694, 253] width 260 height 42
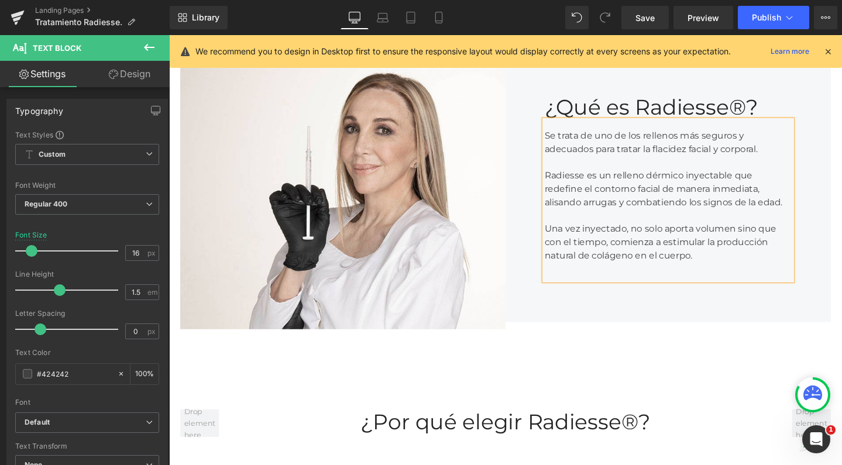
click at [716, 264] on div "Se trata de uno de los rellenos más seguros y adecuados para tratar la flacidez…" at bounding box center [694, 209] width 260 height 169
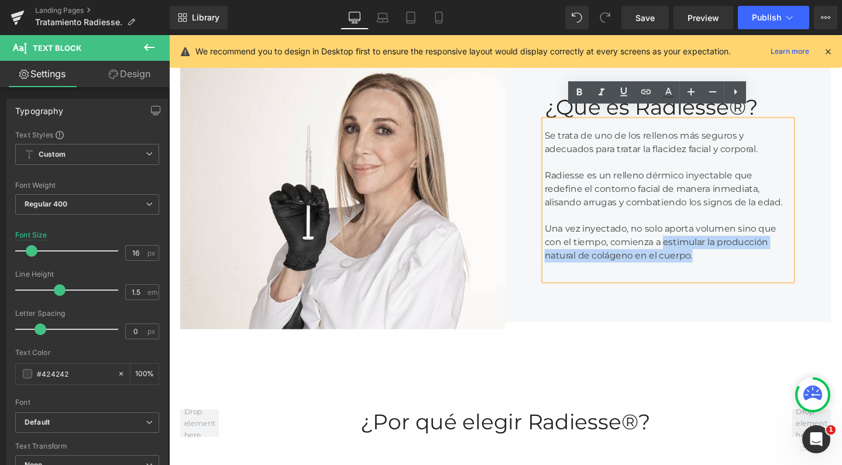
drag, startPoint x: 735, startPoint y: 258, endPoint x: 683, endPoint y: 242, distance: 54.4
click at [683, 242] on div "Una vez inyectado, no solo aporta volumen sino que con el tiempo, comienza a es…" at bounding box center [694, 253] width 260 height 42
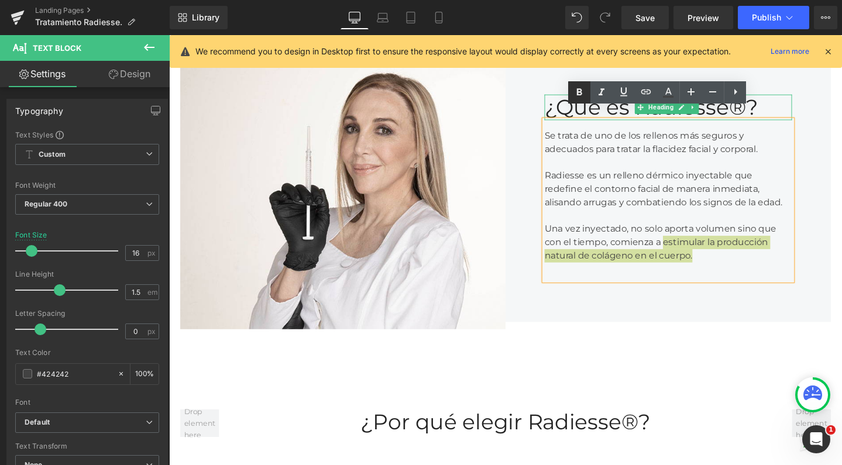
click at [577, 89] on icon at bounding box center [579, 92] width 14 height 14
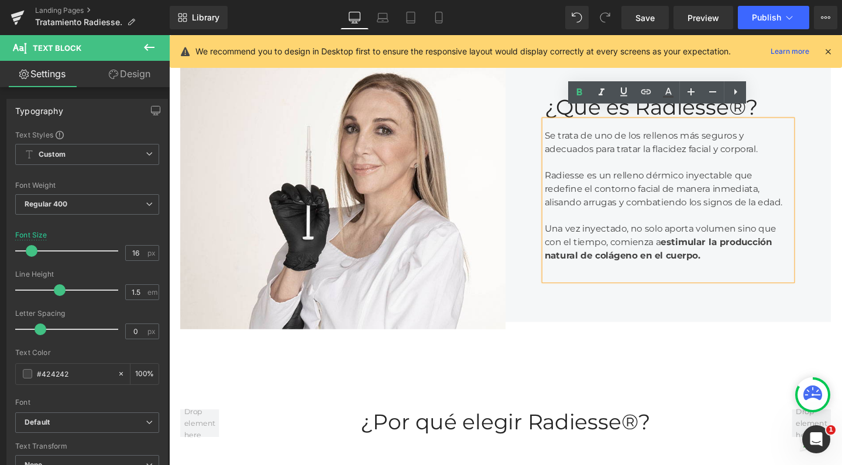
click at [741, 180] on div "Radiesse es un relleno dérmico inyectable que redefine el contorno facial de ma…" at bounding box center [694, 190] width 260 height 56
drag, startPoint x: 804, startPoint y: 139, endPoint x: 671, endPoint y: 138, distance: 133.4
click at [671, 138] on div "Se trata de uno de los rellenos más seguros y adecuados para tratar la flacidez…" at bounding box center [694, 209] width 260 height 169
click at [580, 84] on link at bounding box center [579, 92] width 22 height 22
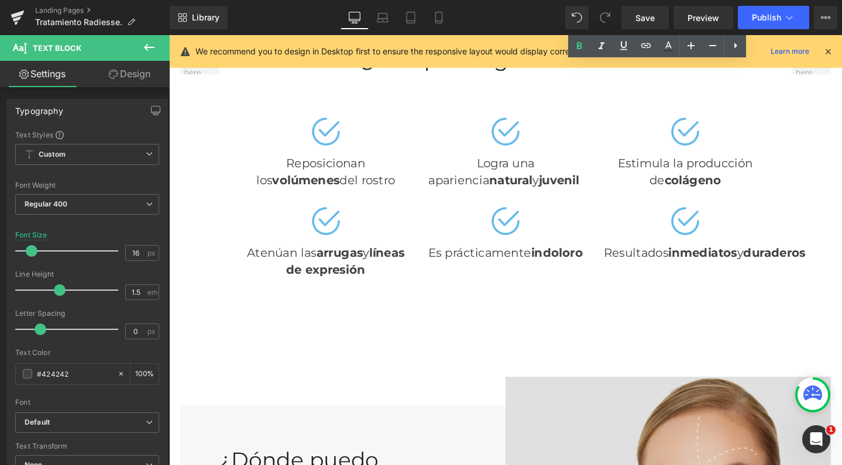
scroll to position [1218, 0]
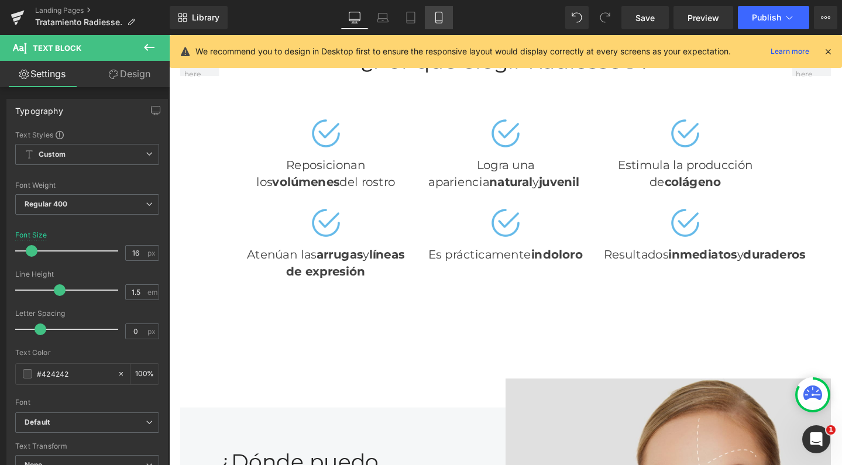
click at [449, 19] on link "Mobile" at bounding box center [439, 17] width 28 height 23
type input "14"
type input "100"
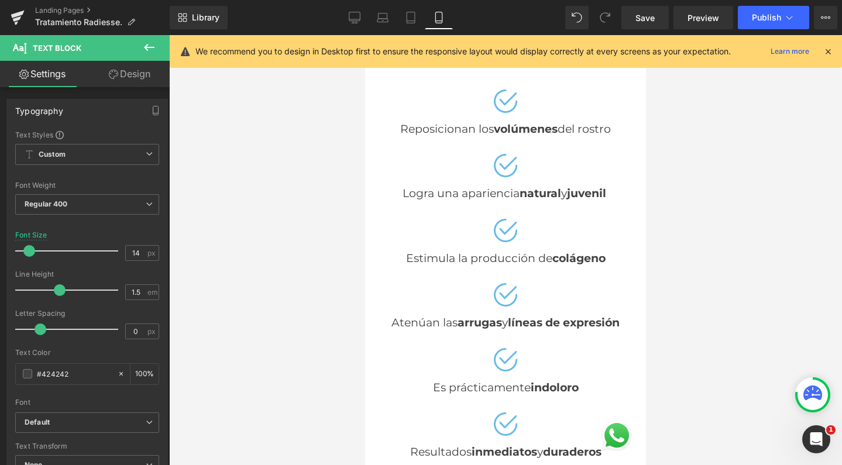
scroll to position [1410, 0]
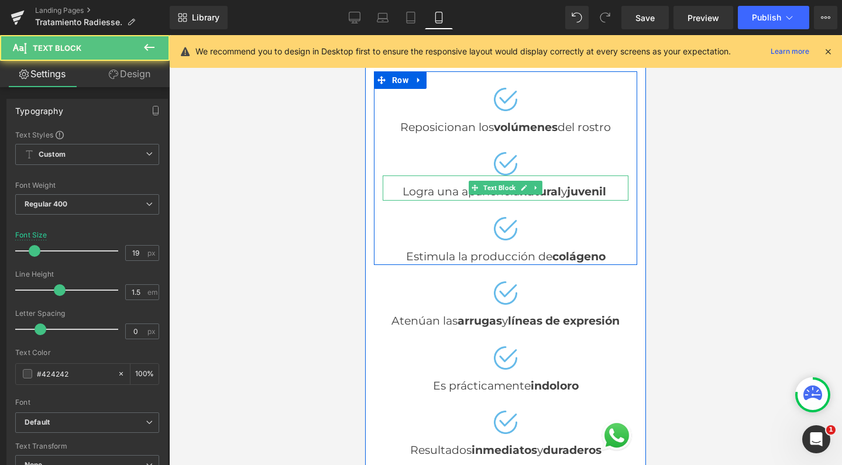
click at [520, 185] on strong "natural" at bounding box center [541, 191] width 42 height 13
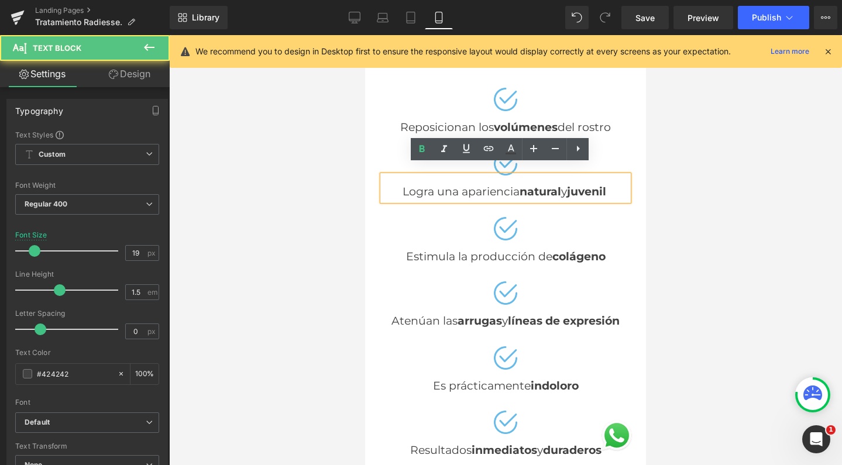
click at [520, 185] on strong "natural" at bounding box center [541, 191] width 42 height 13
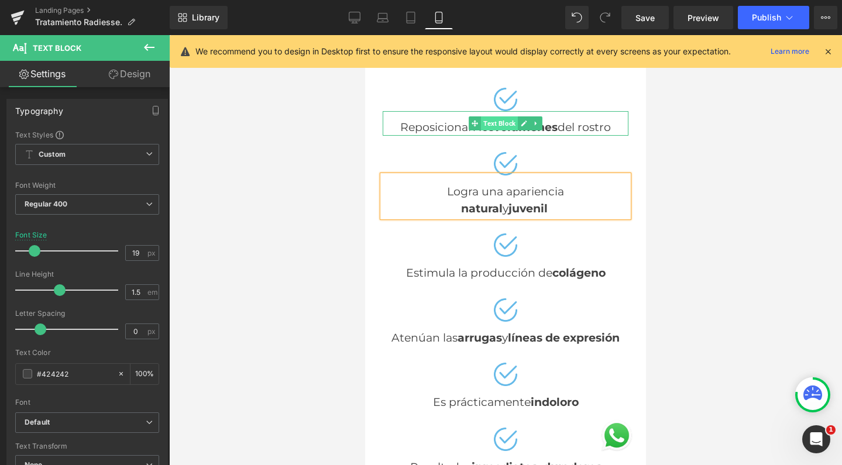
click at [485, 116] on span "Text Block" at bounding box center [499, 123] width 37 height 14
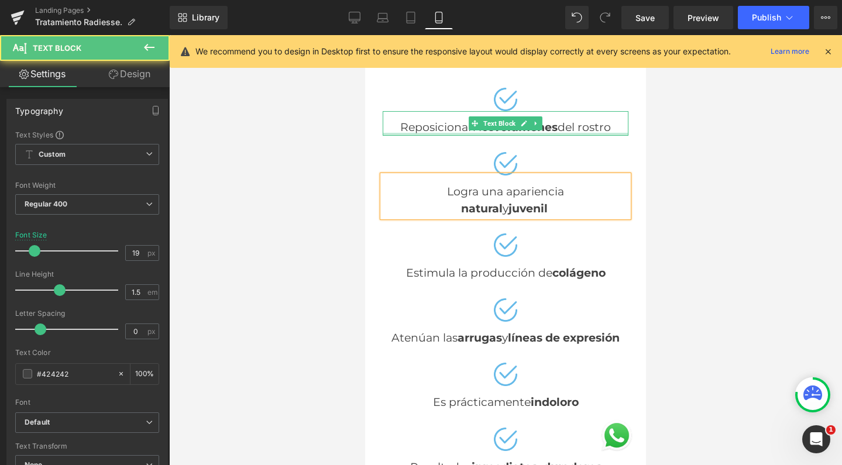
click at [492, 133] on div at bounding box center [506, 134] width 246 height 3
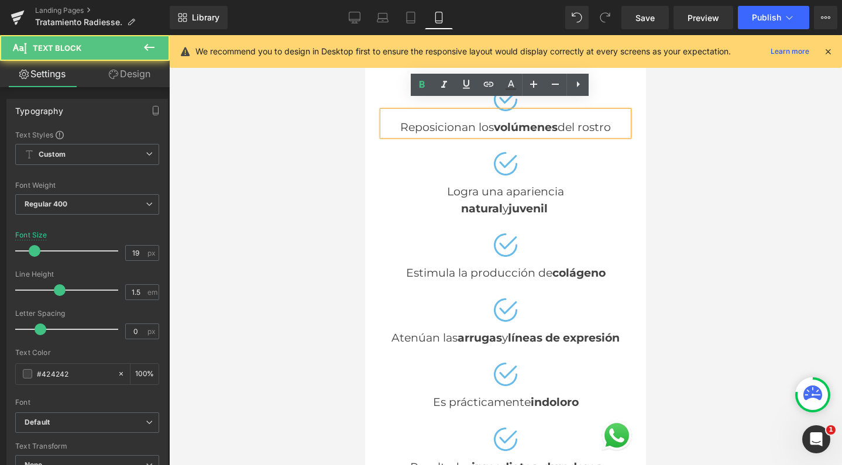
click at [494, 121] on strong "volúmenes" at bounding box center [526, 127] width 64 height 13
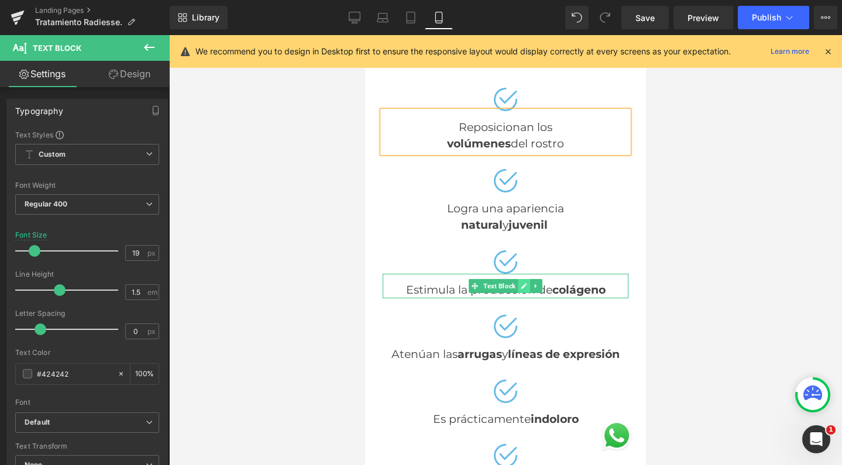
click at [520, 279] on link at bounding box center [524, 286] width 12 height 14
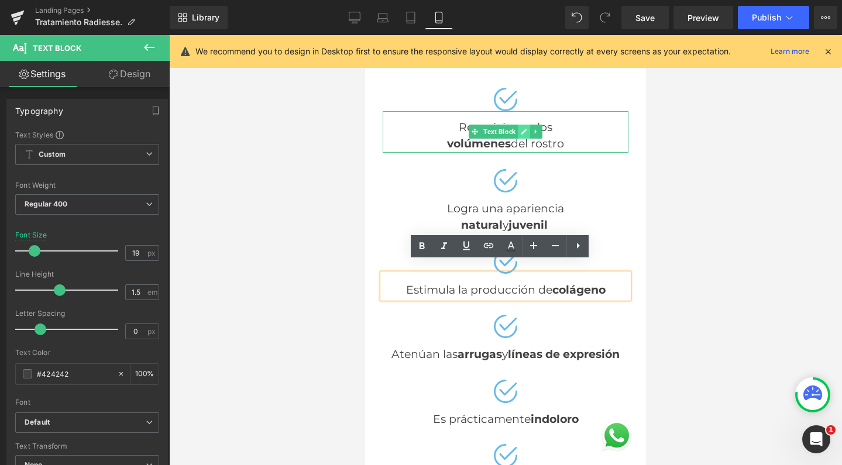
click at [524, 125] on link at bounding box center [524, 132] width 12 height 14
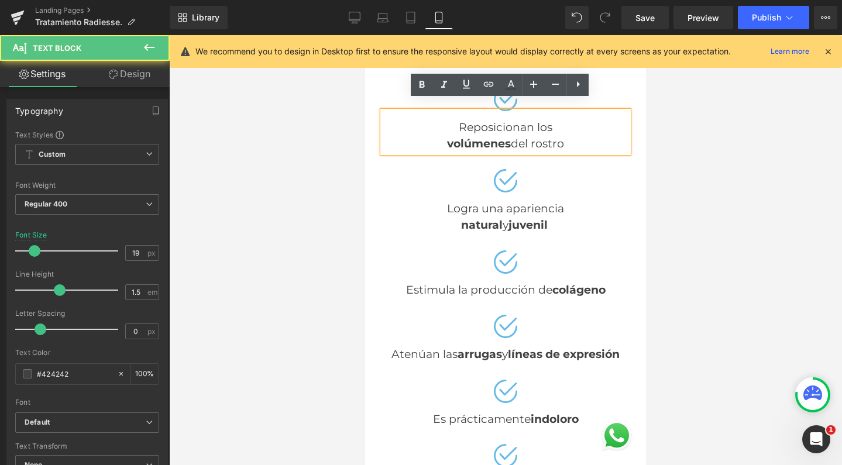
click at [525, 113] on div "Reposicionan los volúmenes del rostro" at bounding box center [506, 132] width 246 height 42
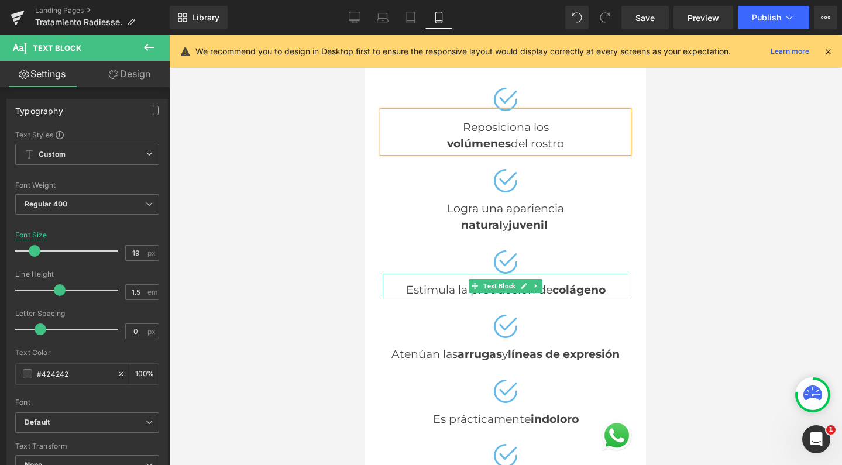
click at [541, 277] on div "Estimula la producción de colágeno" at bounding box center [506, 286] width 246 height 25
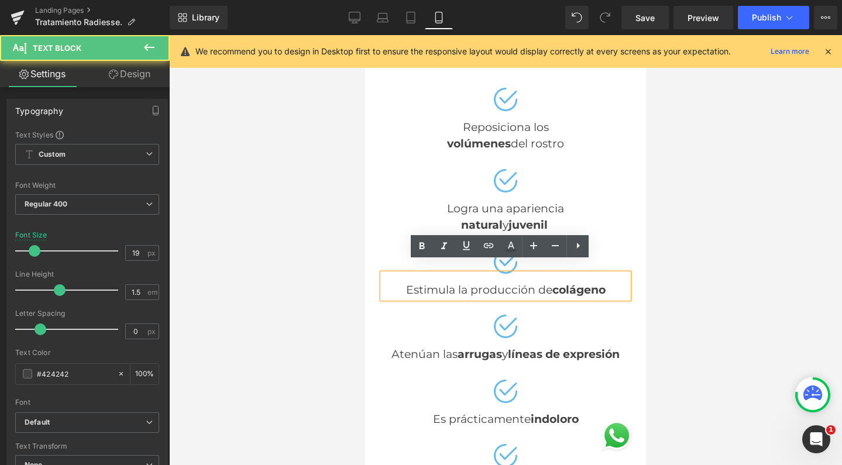
click at [529, 277] on div "Estimula la producción de colágeno" at bounding box center [506, 286] width 246 height 25
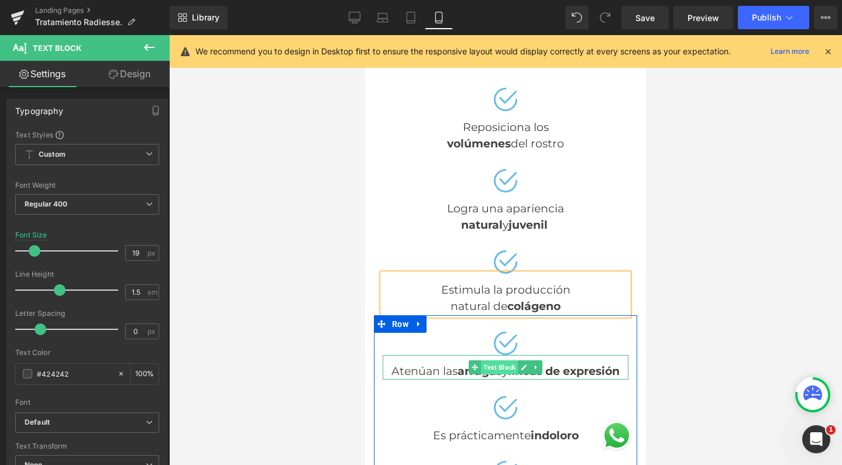
click at [498, 360] on span "Text Block" at bounding box center [499, 367] width 37 height 14
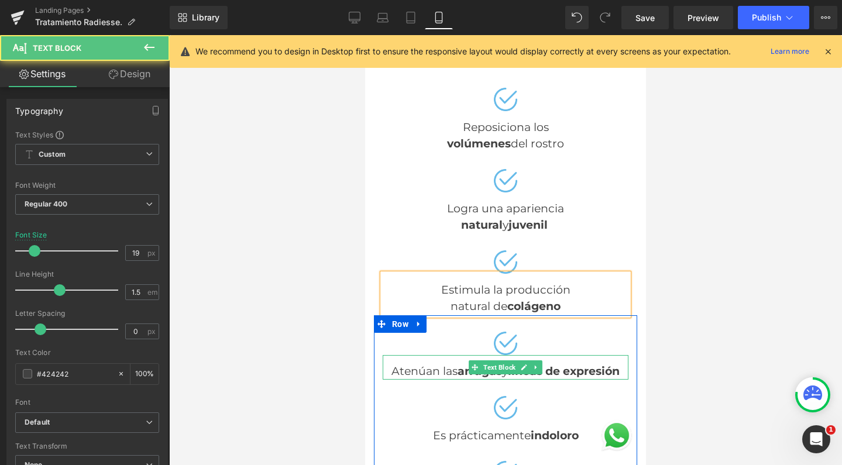
click at [494, 365] on strong "arrugas" at bounding box center [480, 371] width 44 height 13
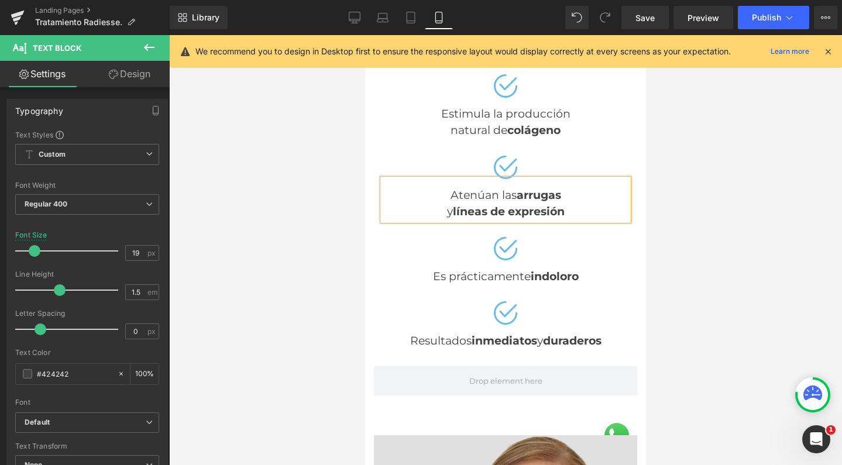
scroll to position [1590, 0]
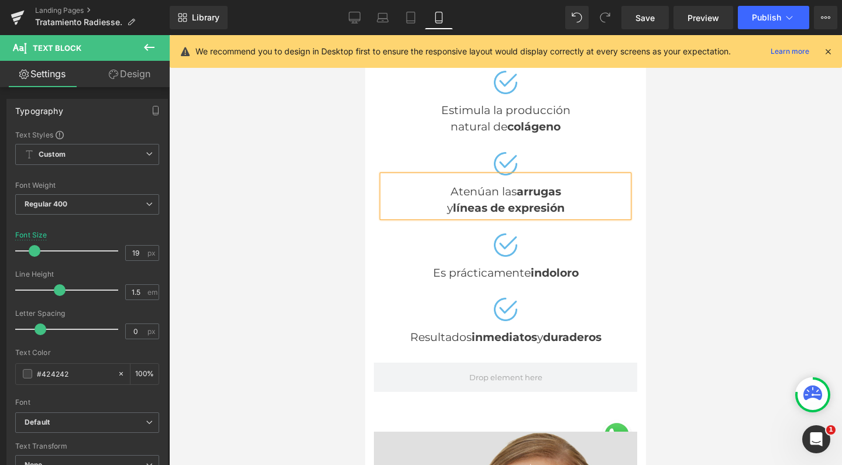
click at [491, 178] on div "Atenúan las arrugas y líneas de expresión" at bounding box center [506, 197] width 246 height 42
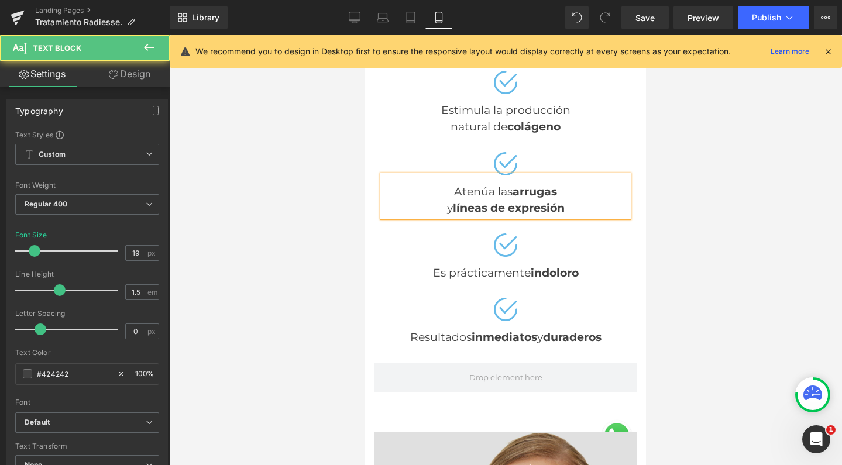
drag, startPoint x: 507, startPoint y: 180, endPoint x: 491, endPoint y: 178, distance: 15.9
click at [491, 178] on div "Atenúa las arrugas y líneas de expresión" at bounding box center [506, 197] width 246 height 42
click at [557, 266] on strong "indoloro" at bounding box center [555, 272] width 48 height 13
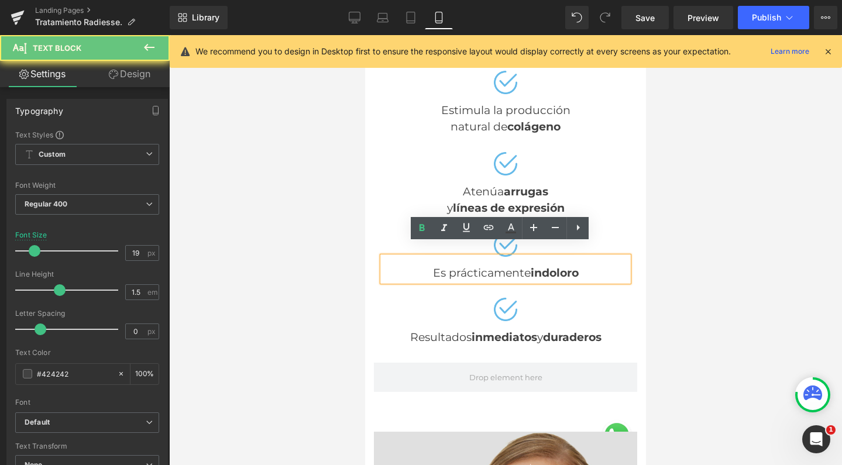
click at [523, 260] on div "Es prácticamente indoloro" at bounding box center [506, 269] width 246 height 25
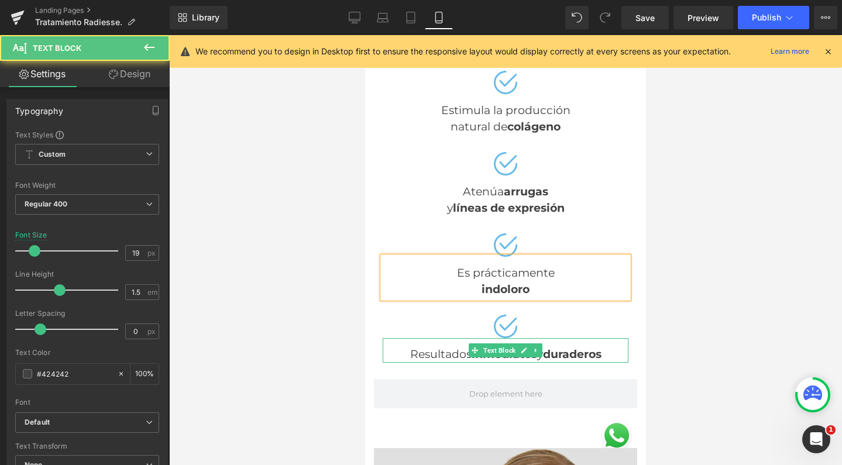
click at [436, 338] on div "Resultados inmediatos y duraderos" at bounding box center [506, 350] width 246 height 25
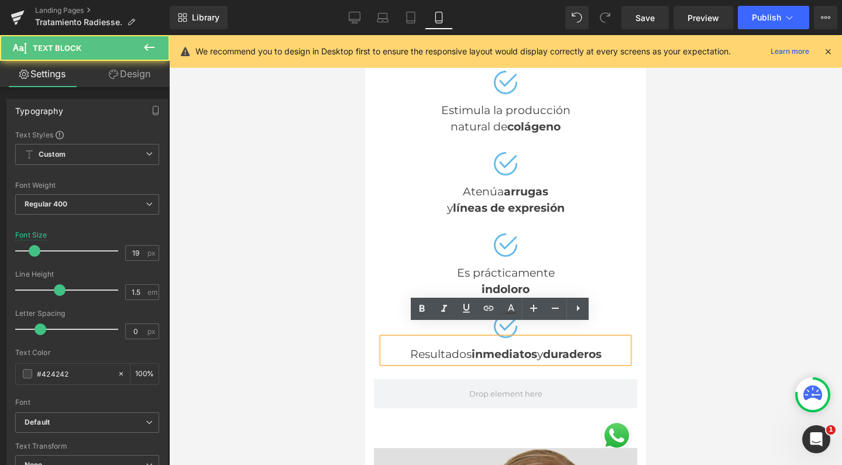
click at [534, 345] on div "Resultados inmediatos y duraderos" at bounding box center [506, 350] width 246 height 25
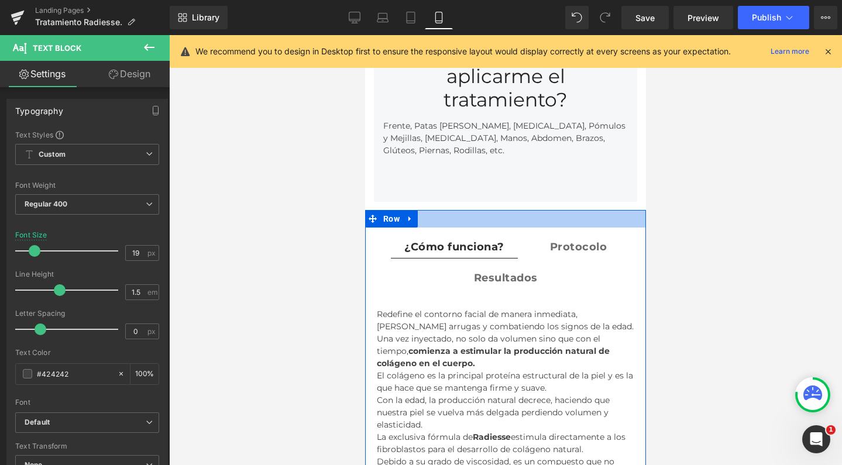
scroll to position [2339, 0]
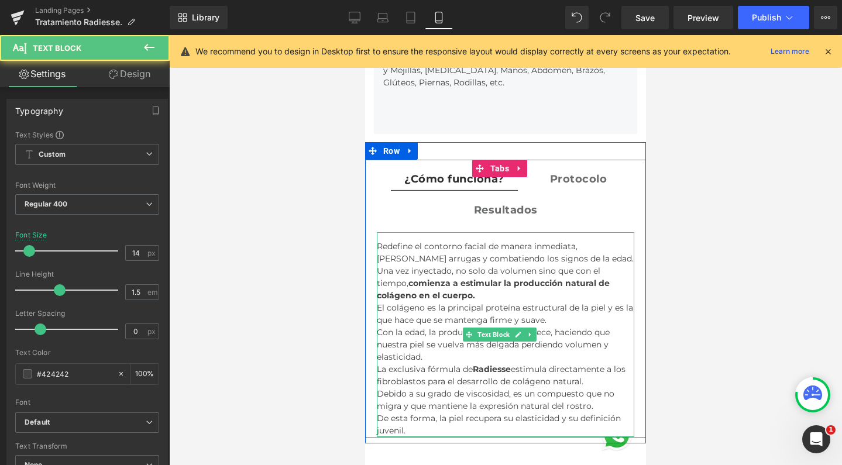
click at [570, 232] on div "Redefine el contorno facial de manera inmediata, [PERSON_NAME] arrugas y combat…" at bounding box center [505, 334] width 257 height 205
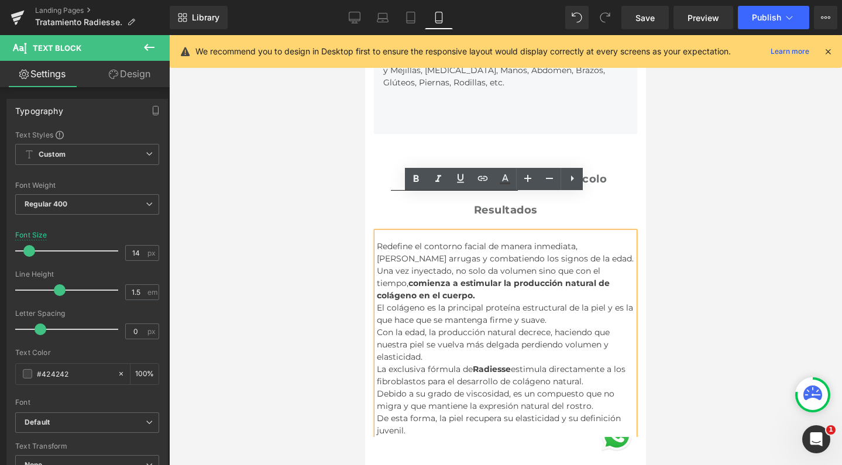
click at [483, 258] on div "Redefine el contorno facial de manera inmediata, [PERSON_NAME] arrugas y combat…" at bounding box center [505, 334] width 257 height 205
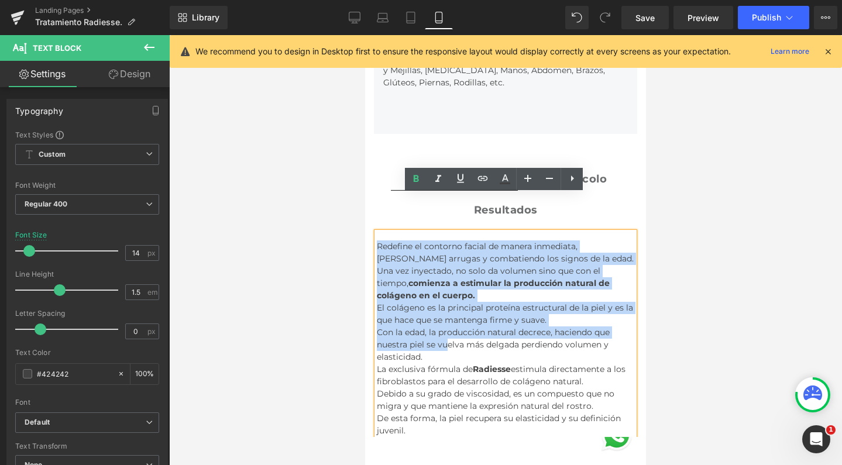
drag, startPoint x: 467, startPoint y: 312, endPoint x: 350, endPoint y: 206, distance: 157.4
click at [365, 206] on html "Ir directamente al contenido Facial Rejuvenecimiento Inyectables [GEOGRAPHIC_DA…" at bounding box center [505, 287] width 281 height 5183
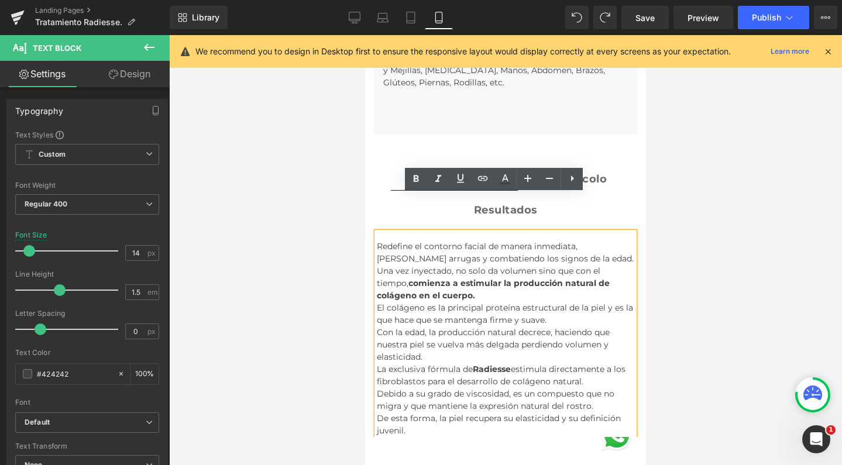
click at [407, 321] on div "El colágeno es la principal proteína estructural de la piel y es la que hace qu…" at bounding box center [505, 332] width 257 height 61
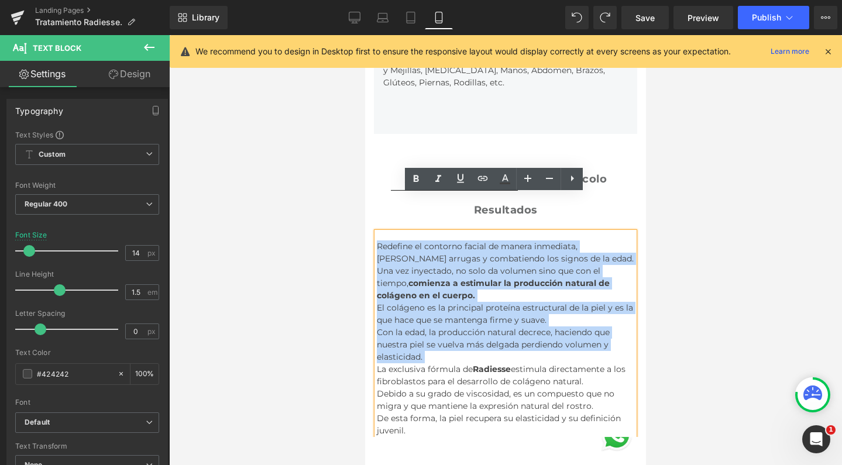
drag, startPoint x: 376, startPoint y: 331, endPoint x: 318, endPoint y: 183, distance: 159.0
click at [365, 183] on html "Ir directamente al contenido Facial Rejuvenecimiento Inyectables [GEOGRAPHIC_DA…" at bounding box center [505, 287] width 281 height 5183
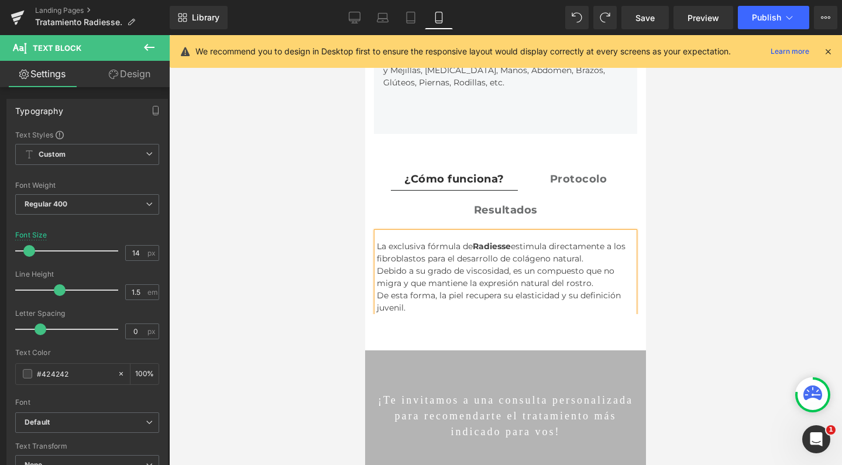
click at [603, 240] on div "La exclusiva fórmula de Radiesse estimula directamente a los fibroblastos para …" at bounding box center [505, 277] width 257 height 74
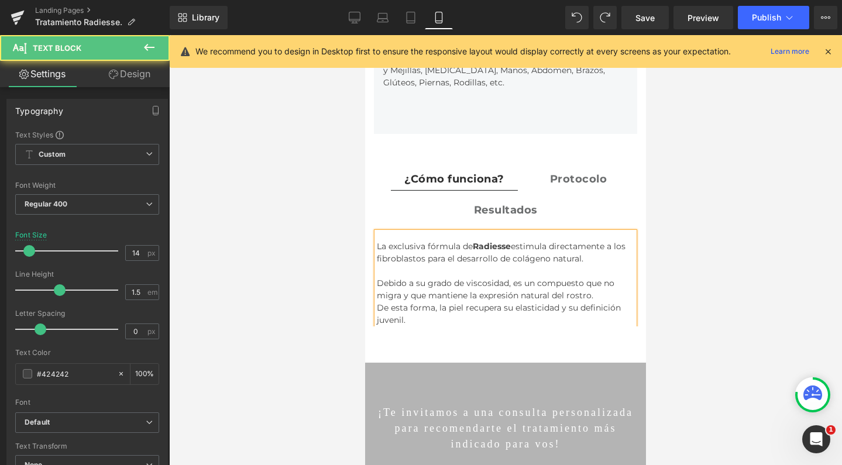
click at [603, 265] on div "Debido a su grado de viscosidad, es un compuesto que no migra y que mantiene la…" at bounding box center [505, 295] width 257 height 61
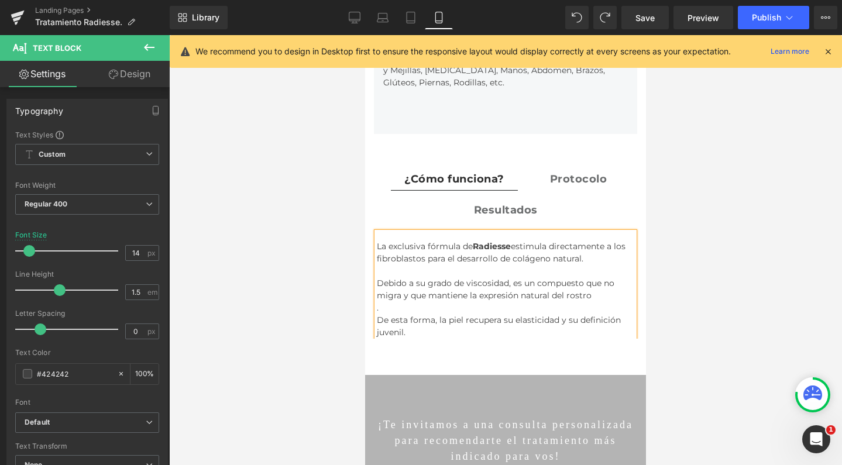
click at [365, 35] on div at bounding box center [365, 35] width 0 height 0
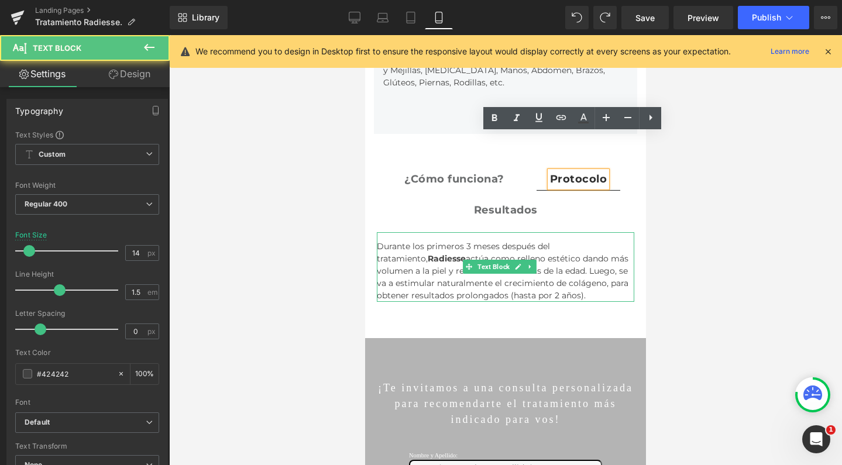
click at [569, 235] on div "Durante los primeros 3 meses después del tratamiento, [PERSON_NAME] actúa como …" at bounding box center [505, 267] width 257 height 70
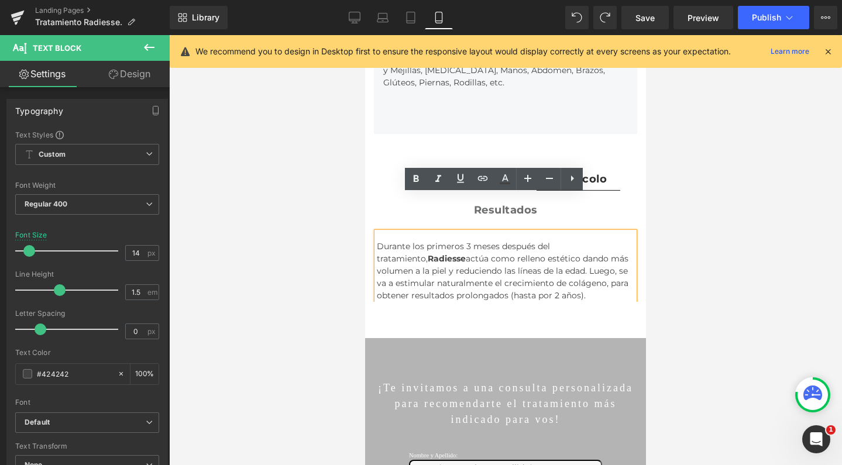
click at [605, 232] on div "Durante los primeros 3 meses después del tratamiento, [PERSON_NAME] actúa como …" at bounding box center [505, 267] width 257 height 70
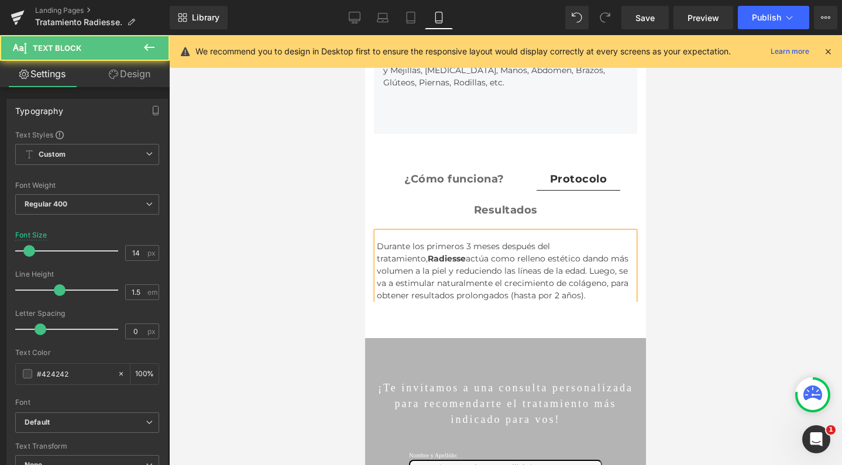
click at [600, 232] on div "Durante los primeros 3 meses después del tratamiento, [PERSON_NAME] actúa como …" at bounding box center [505, 267] width 257 height 70
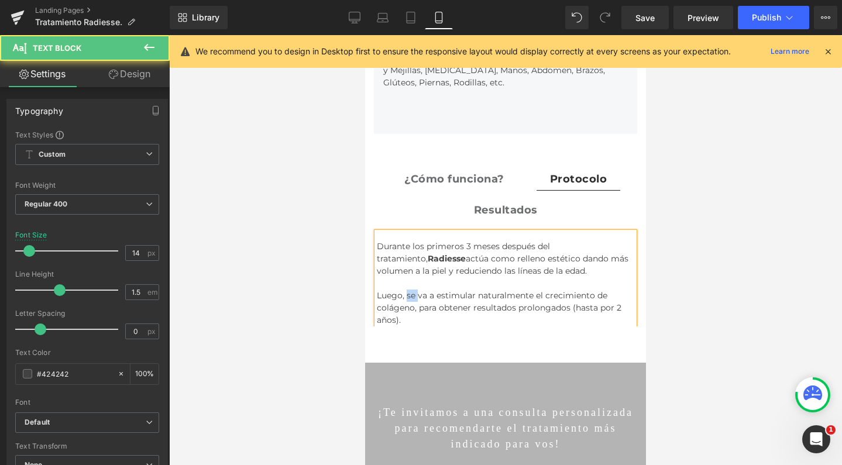
drag, startPoint x: 418, startPoint y: 257, endPoint x: 406, endPoint y: 257, distance: 11.7
click at [406, 290] on div "Luego, se va a estimular naturalmente el crecimiento de colágeno, para obtener …" at bounding box center [505, 308] width 257 height 37
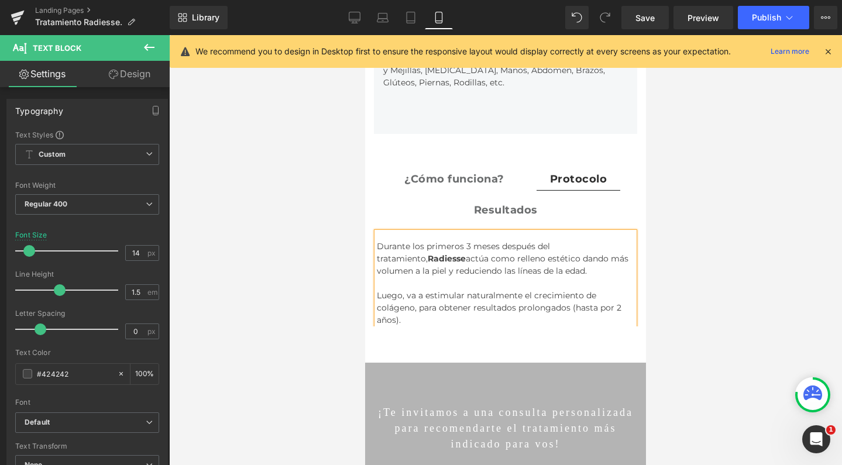
click at [489, 202] on div "Resultados Text Block" at bounding box center [506, 210] width 64 height 16
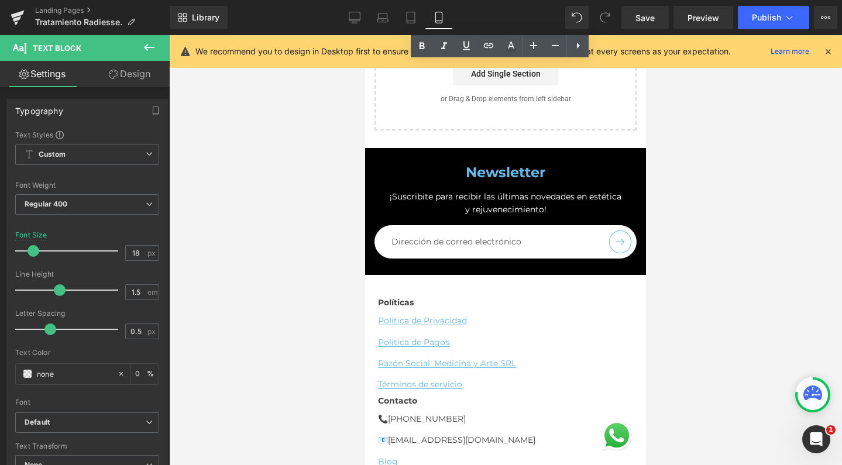
scroll to position [4751, 0]
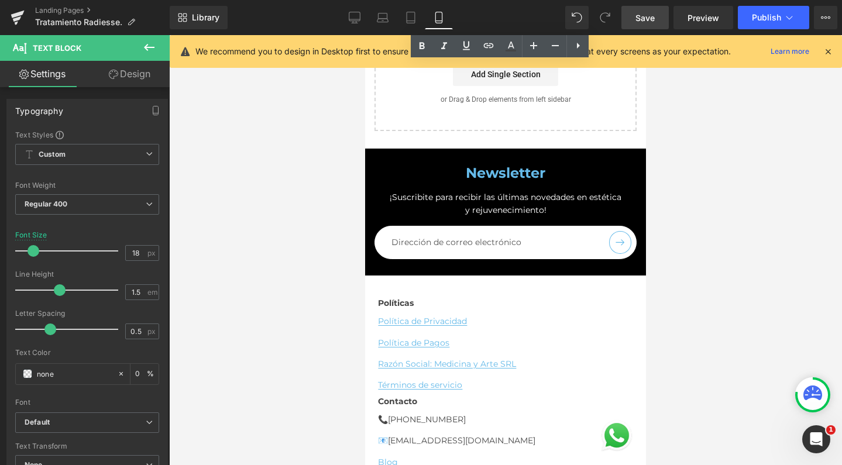
click at [647, 21] on span "Save" at bounding box center [644, 18] width 19 height 12
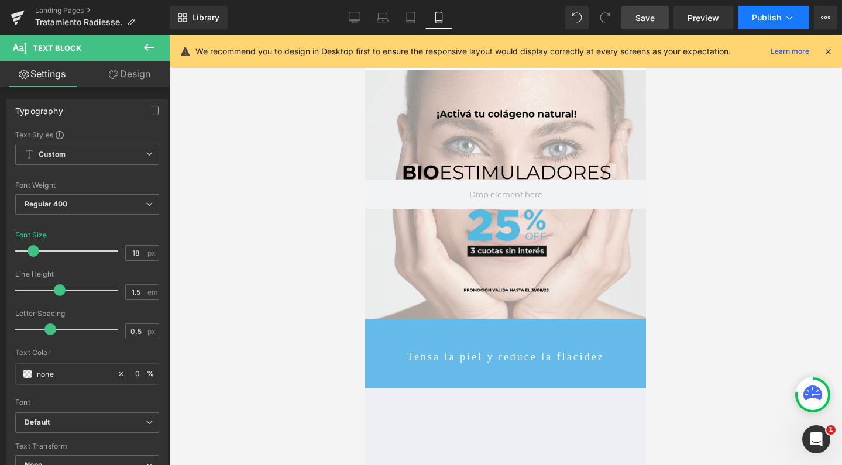
scroll to position [0, 0]
click at [763, 9] on button "Publish" at bounding box center [773, 17] width 71 height 23
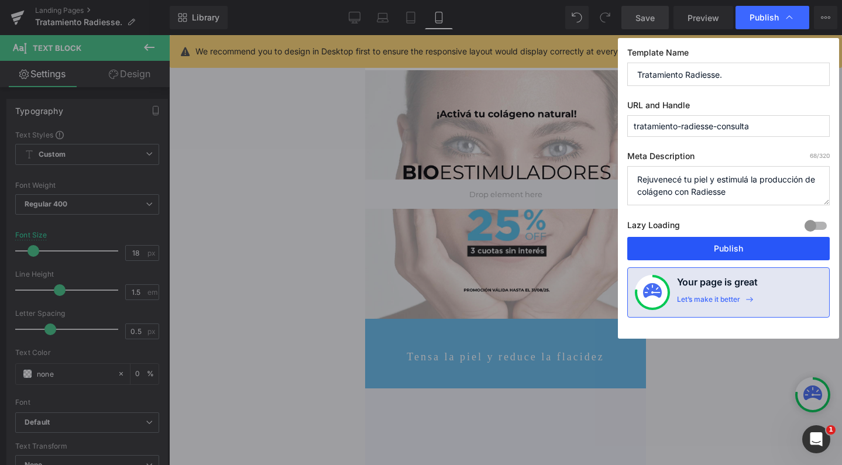
click at [702, 246] on button "Publish" at bounding box center [728, 248] width 202 height 23
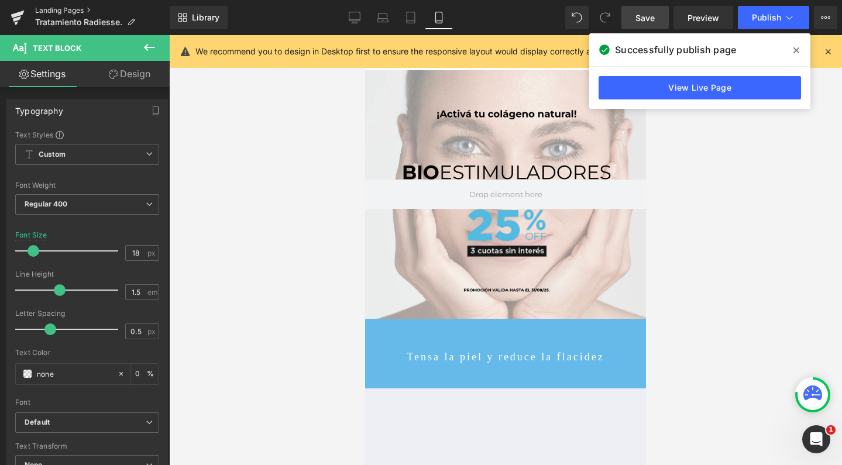
click at [68, 10] on link "Landing Pages" at bounding box center [102, 10] width 135 height 9
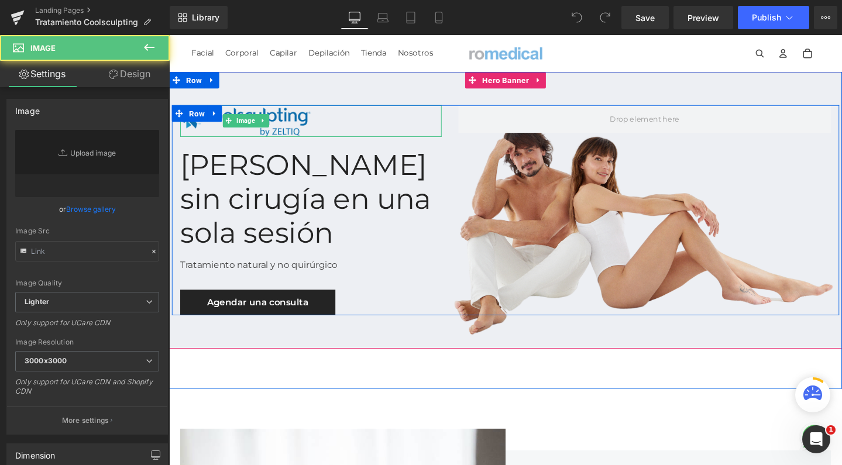
click at [280, 119] on img at bounding box center [249, 125] width 137 height 33
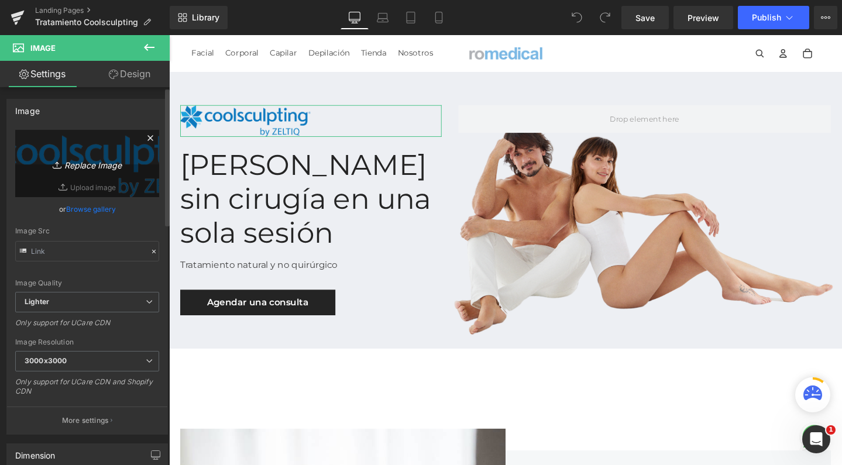
click at [78, 152] on link "Replace Image" at bounding box center [87, 163] width 144 height 67
type input "C:\fakepath\coolsculptinglogo.png"
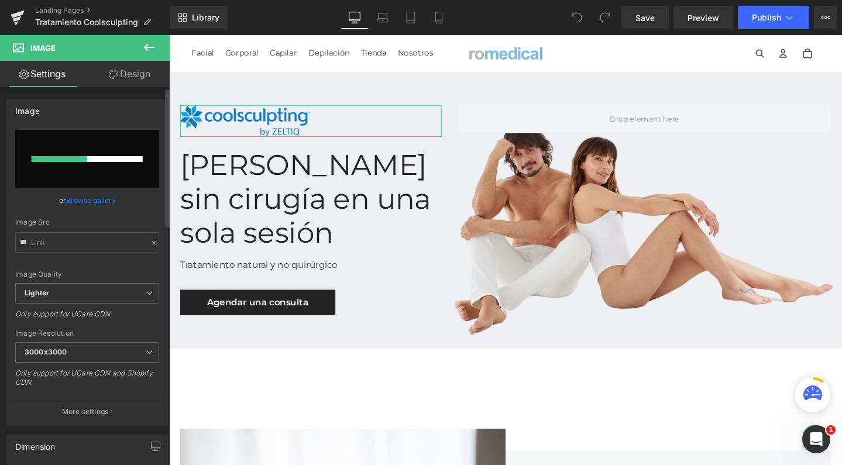
click at [108, 141] on input "file" at bounding box center [87, 159] width 144 height 59
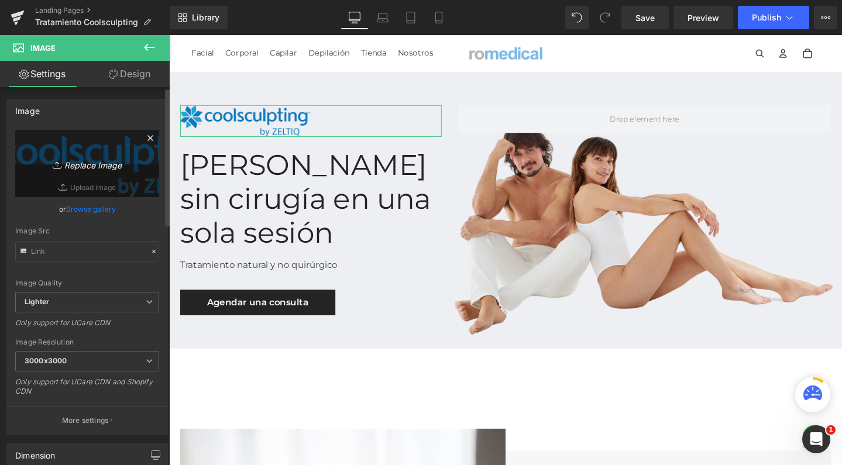
click at [144, 171] on link "Replace Image" at bounding box center [87, 163] width 144 height 67
click at [147, 137] on icon at bounding box center [149, 137] width 5 height 5
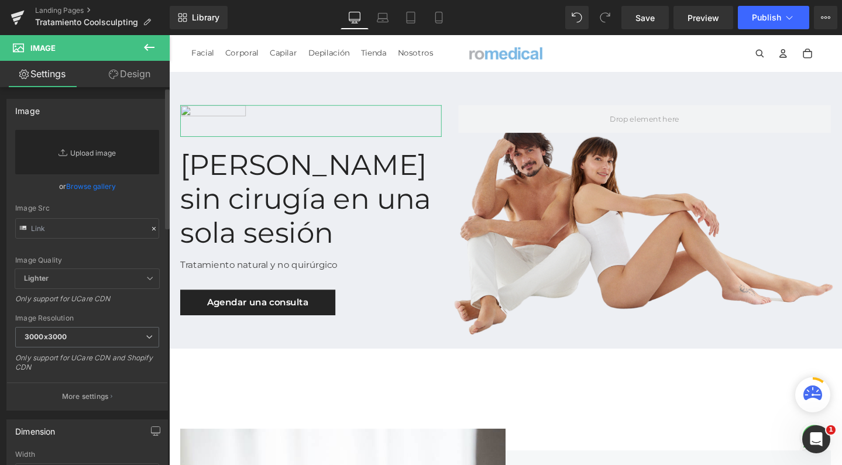
click at [108, 153] on link "Replace Image" at bounding box center [87, 152] width 144 height 44
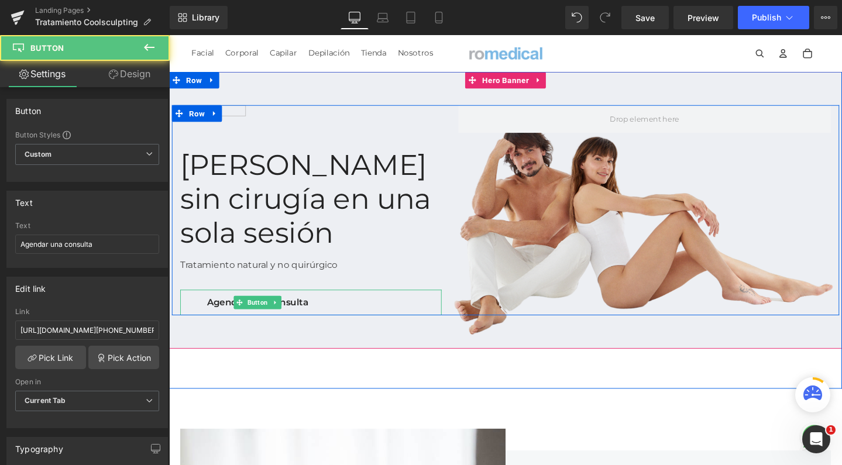
click at [298, 313] on span "Agendar una consulta" at bounding box center [262, 316] width 107 height 11
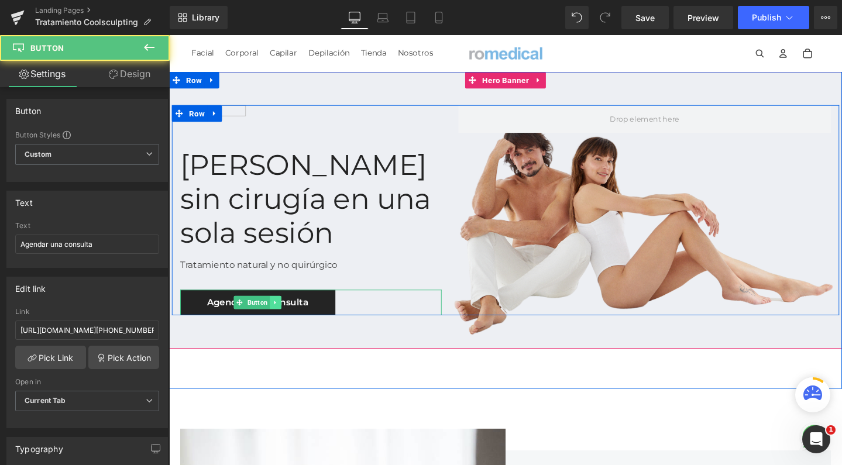
click at [278, 315] on icon at bounding box center [281, 316] width 6 height 7
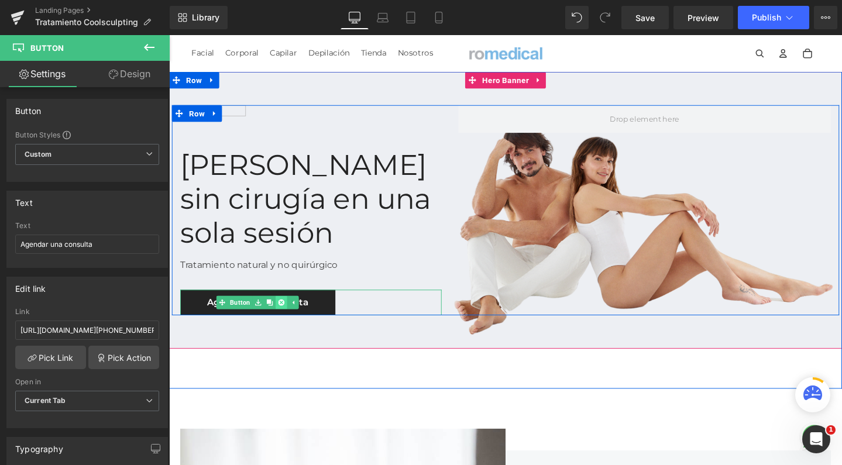
click at [284, 316] on icon at bounding box center [287, 317] width 6 height 6
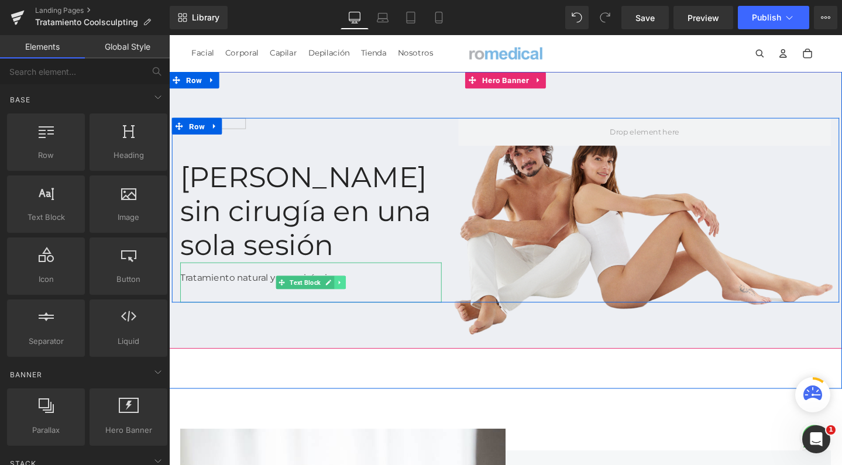
click at [348, 296] on icon at bounding box center [349, 296] width 2 height 4
click at [352, 295] on icon at bounding box center [355, 296] width 6 height 6
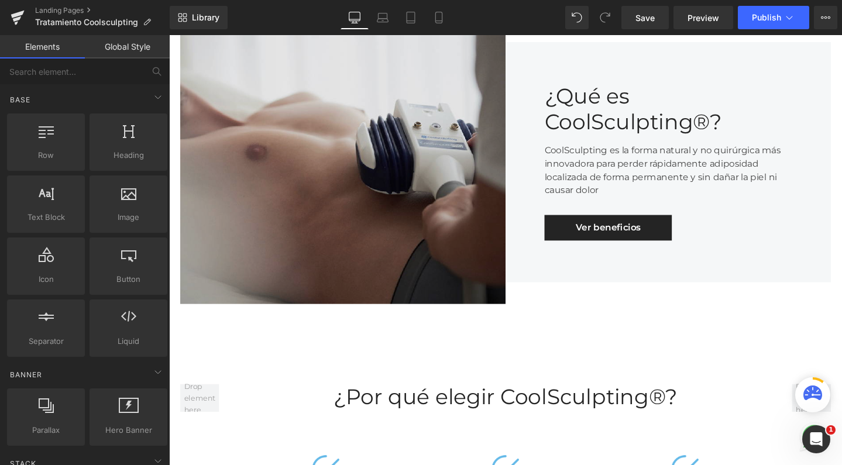
scroll to position [428, 0]
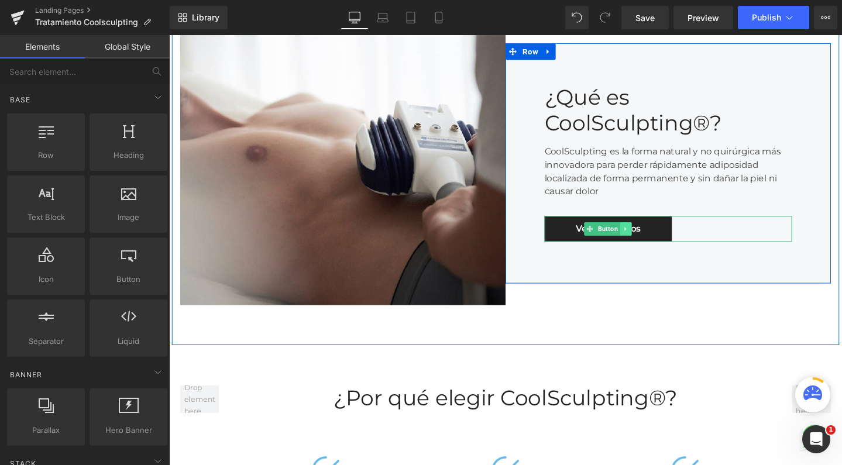
click at [644, 238] on link at bounding box center [650, 239] width 12 height 14
click at [655, 238] on icon at bounding box center [655, 239] width 6 height 6
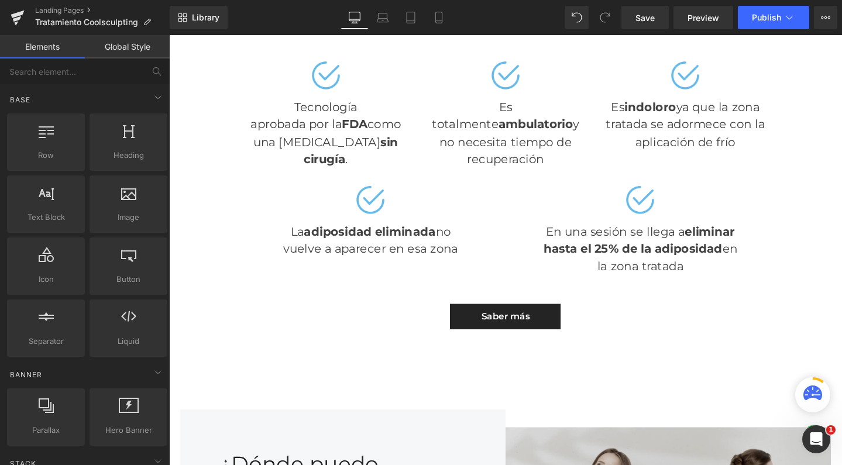
scroll to position [852, 0]
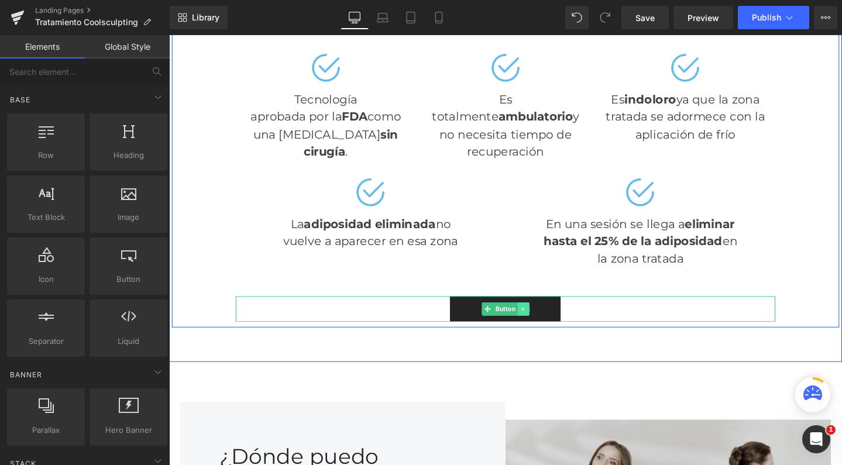
click at [541, 318] on link at bounding box center [542, 324] width 12 height 14
click at [542, 319] on link at bounding box center [548, 324] width 12 height 14
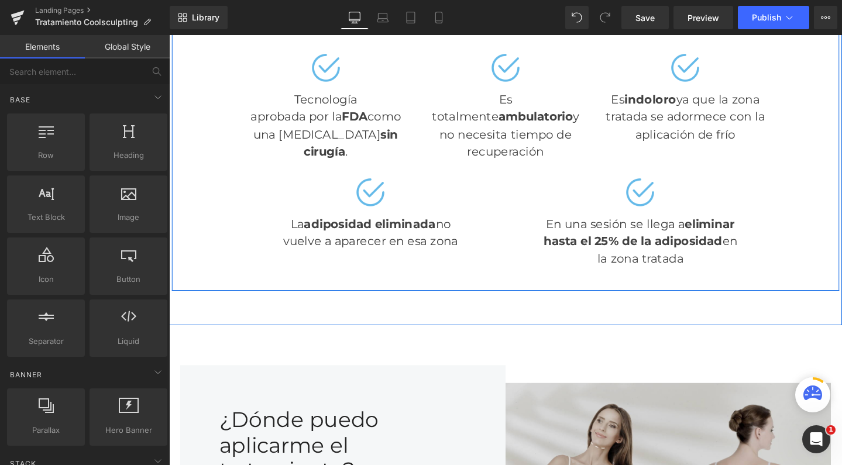
scroll to position [1071, 0]
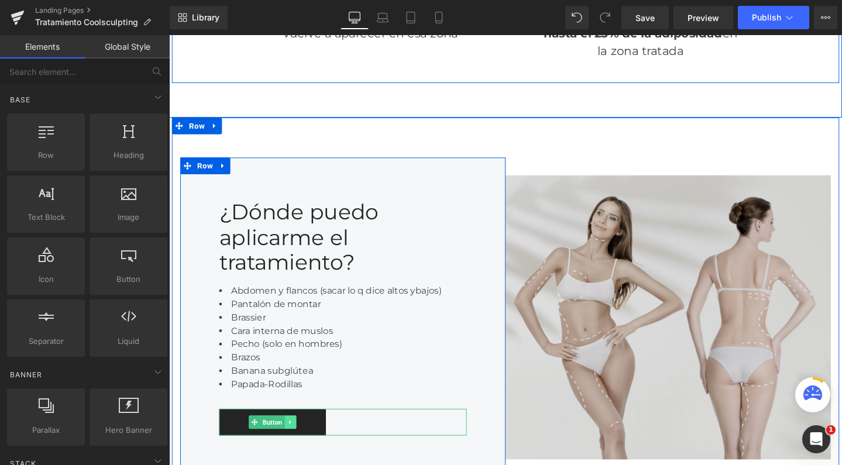
click at [293, 439] on icon at bounding box center [296, 442] width 6 height 7
click at [300, 439] on icon at bounding box center [303, 442] width 6 height 6
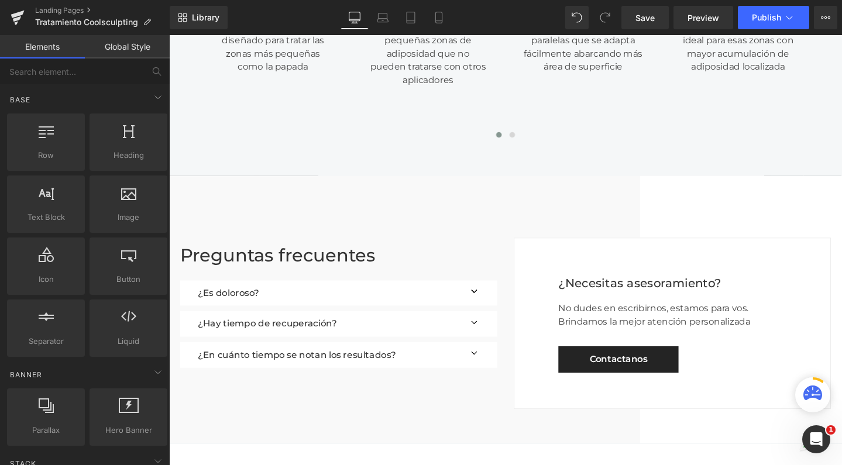
scroll to position [2169, 0]
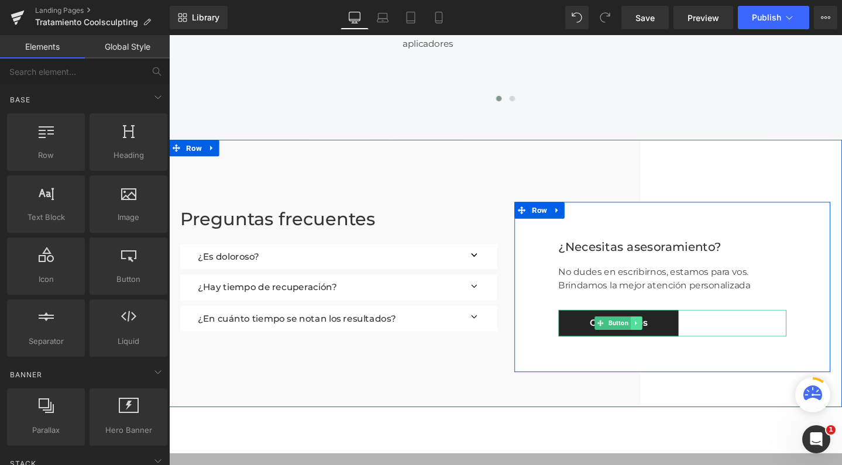
click at [661, 335] on icon at bounding box center [661, 338] width 6 height 7
click at [663, 335] on icon at bounding box center [666, 338] width 6 height 7
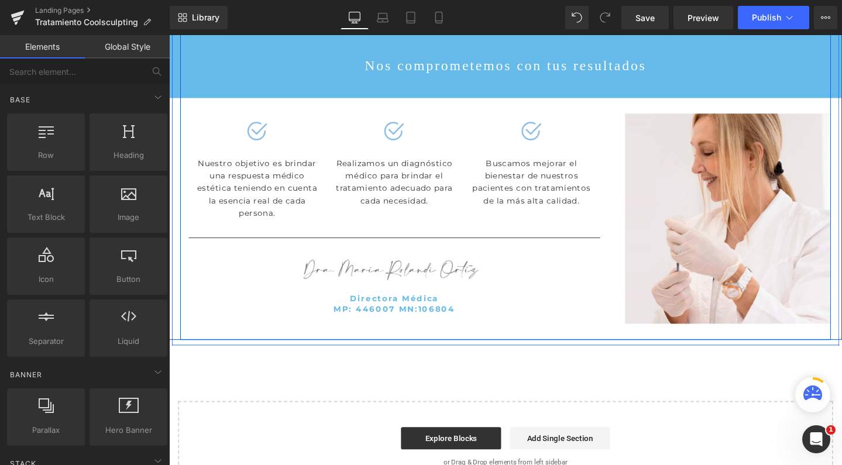
scroll to position [3062, 0]
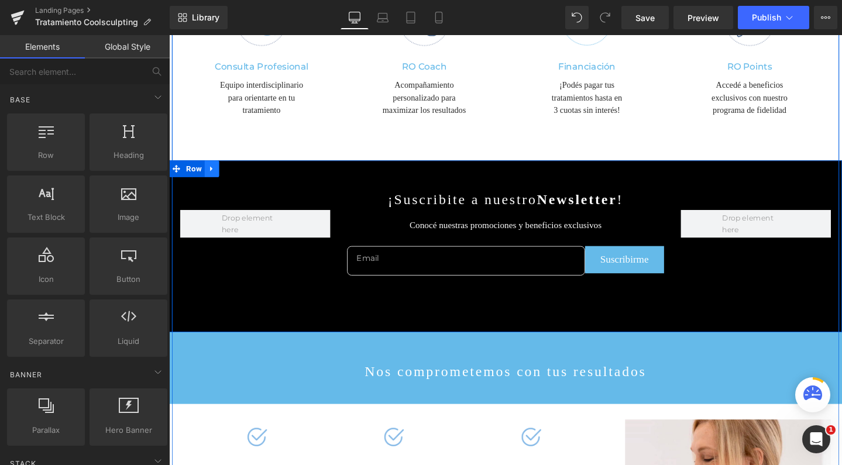
click at [212, 173] on icon at bounding box center [213, 175] width 2 height 5
click at [242, 171] on icon at bounding box center [244, 175] width 8 height 8
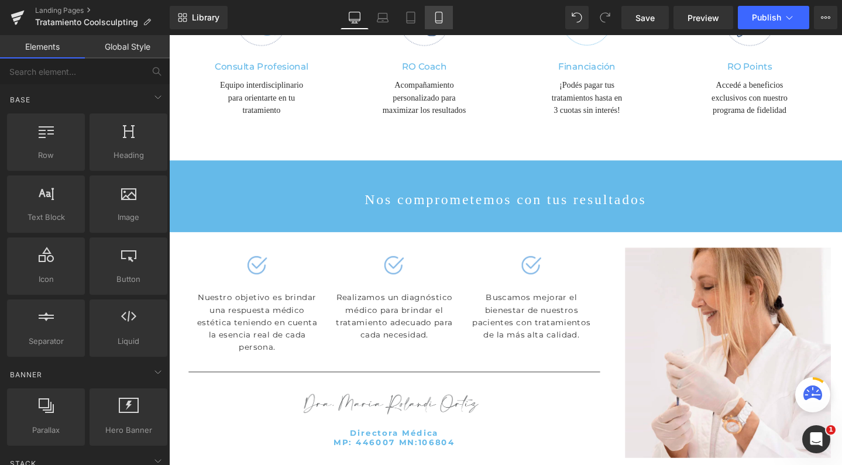
click at [439, 21] on icon at bounding box center [438, 21] width 6 height 0
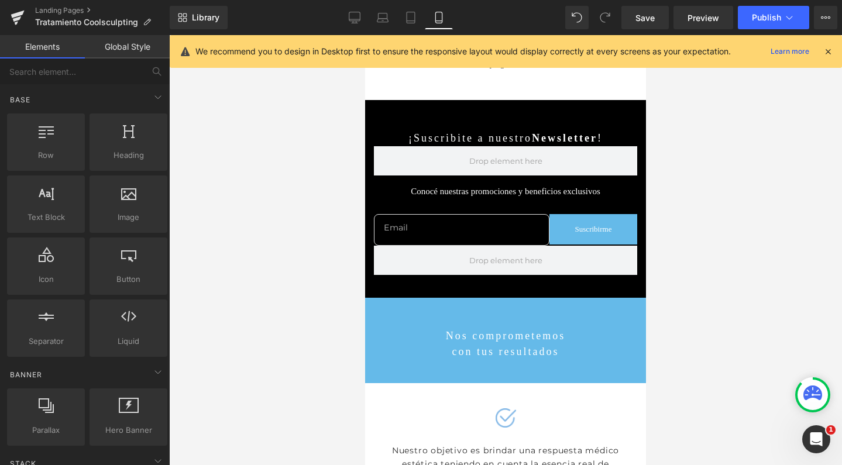
scroll to position [4106, 0]
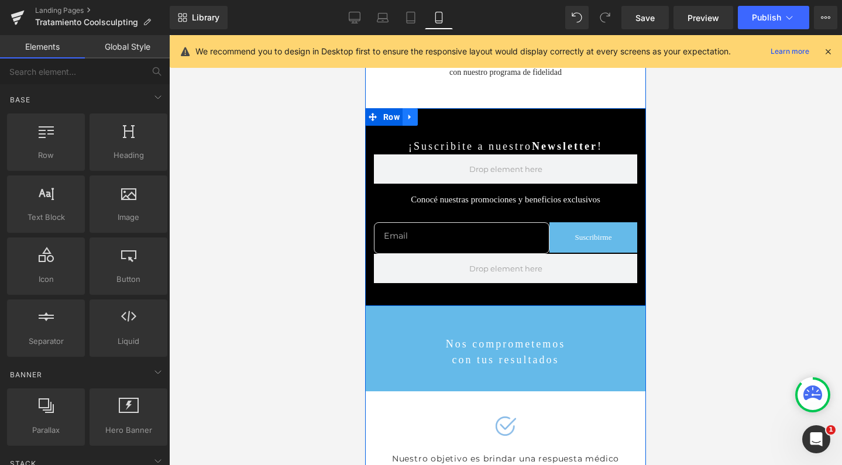
click at [406, 121] on icon at bounding box center [410, 116] width 8 height 9
click at [437, 121] on icon at bounding box center [440, 116] width 8 height 9
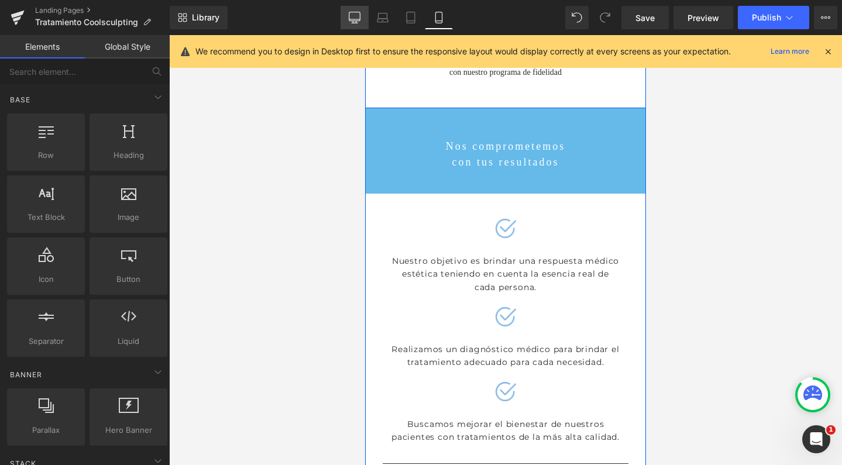
click at [357, 16] on icon at bounding box center [355, 18] width 12 height 12
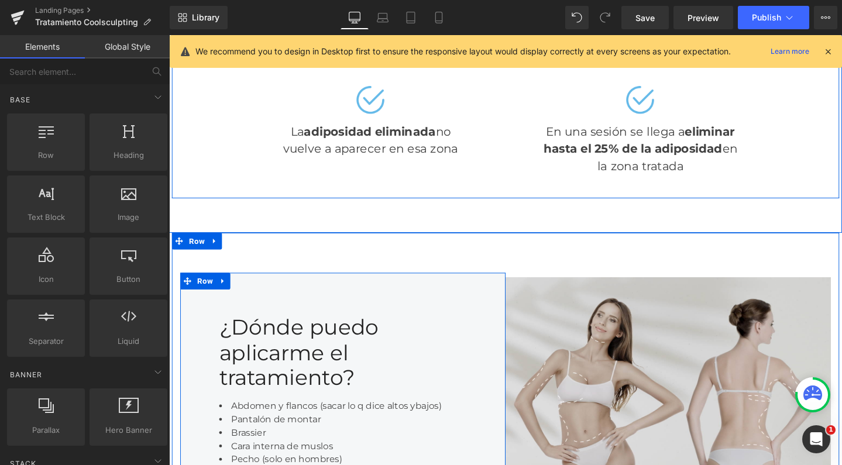
scroll to position [1213, 0]
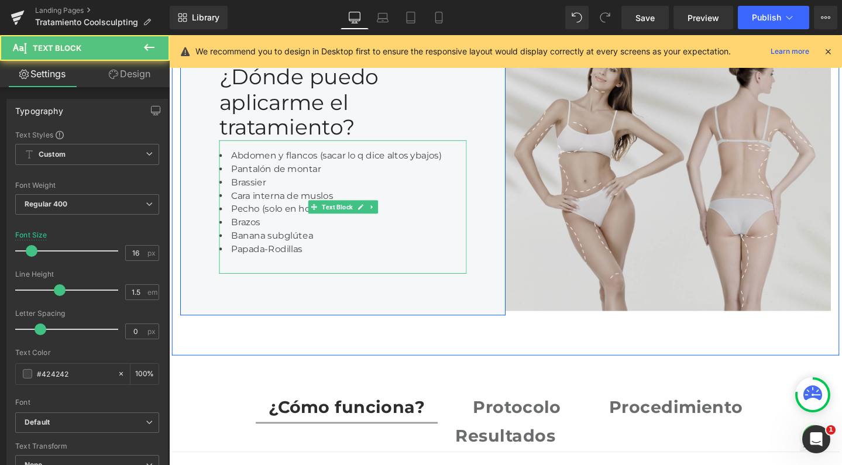
click at [425, 161] on li "Abdomen y flancos (sacar lo q dice altos ybajos)" at bounding box center [352, 162] width 260 height 14
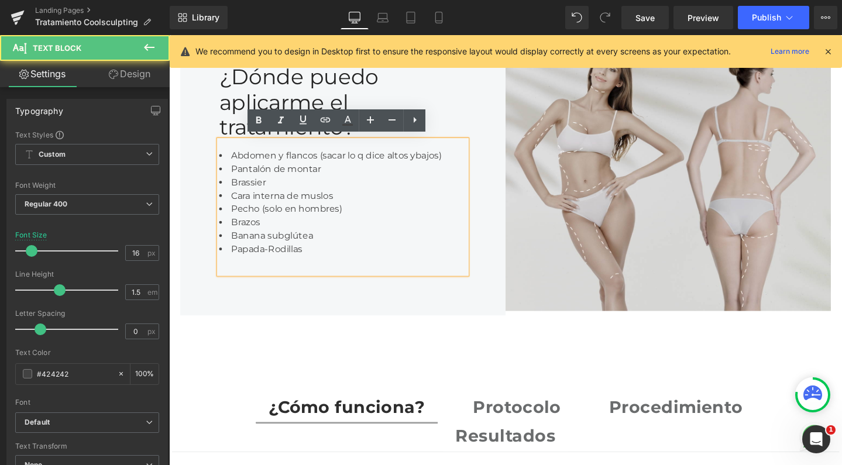
click at [338, 160] on li "Abdomen y flancos (sacar lo q dice altos ybajos)" at bounding box center [352, 162] width 260 height 14
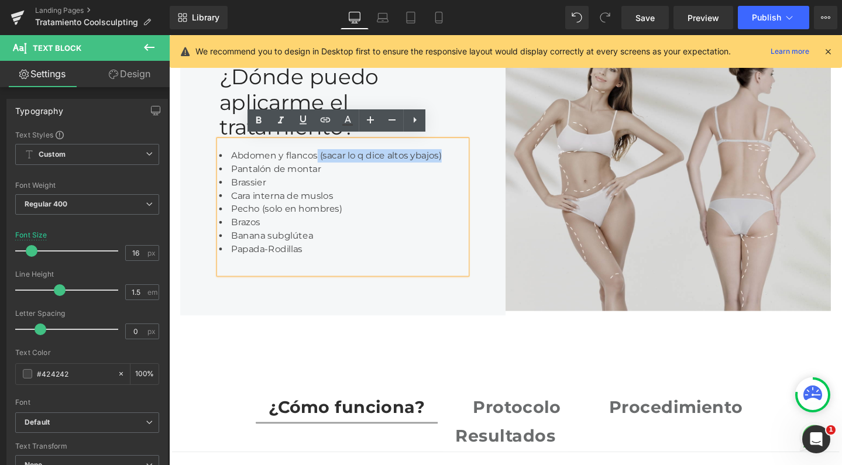
drag, startPoint x: 319, startPoint y: 160, endPoint x: 459, endPoint y: 162, distance: 139.3
click at [459, 162] on li "Abdomen y flancos (sacar lo q dice altos ybajos)" at bounding box center [352, 162] width 260 height 14
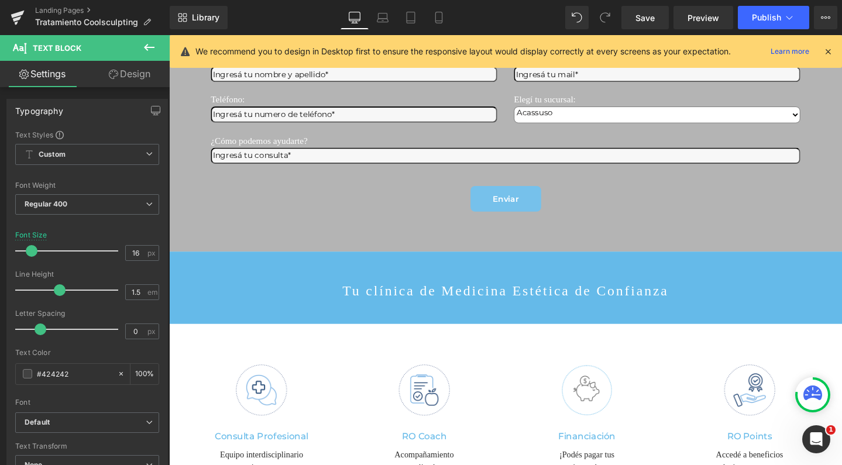
scroll to position [2676, 0]
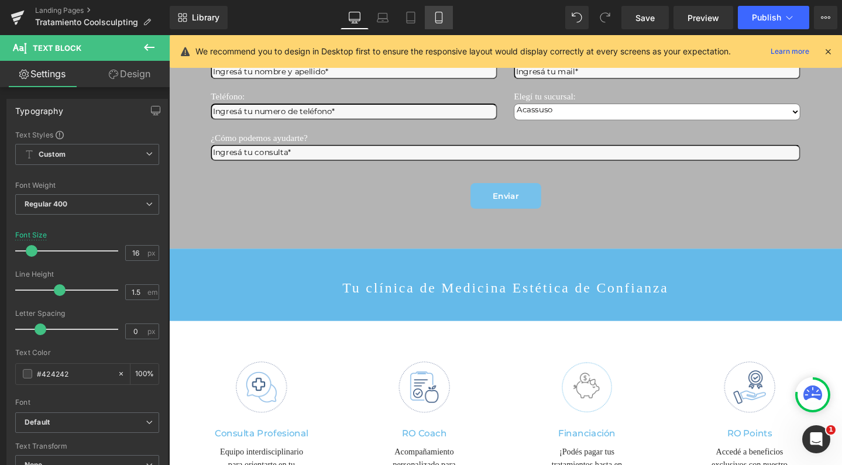
click at [437, 15] on icon at bounding box center [439, 18] width 12 height 12
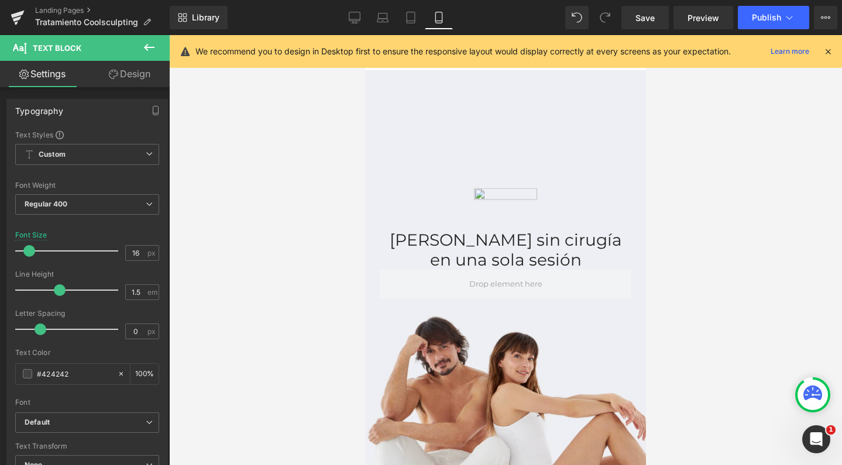
scroll to position [0, 0]
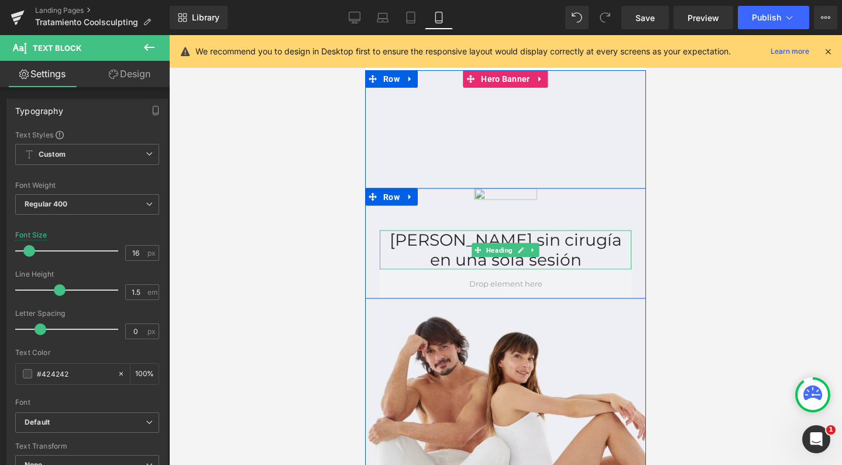
click at [572, 238] on div "Liposucción sin cirugía en una sola sesión" at bounding box center [506, 250] width 252 height 39
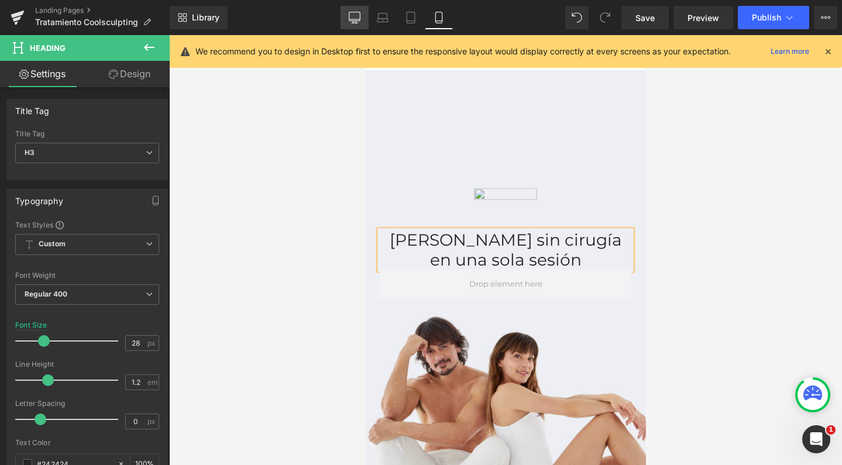
click at [350, 13] on icon at bounding box center [355, 18] width 12 height 12
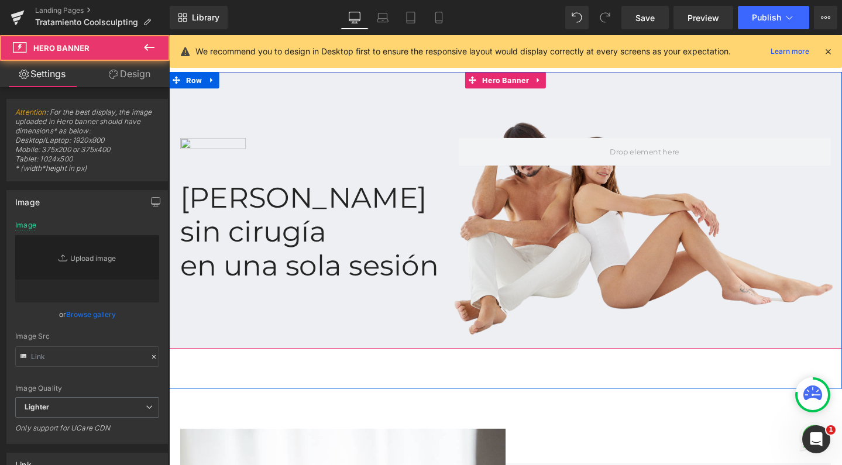
click at [264, 143] on div "Image Liposucción sin cirugía en una sola sesión Heading Row" at bounding box center [523, 219] width 708 height 291
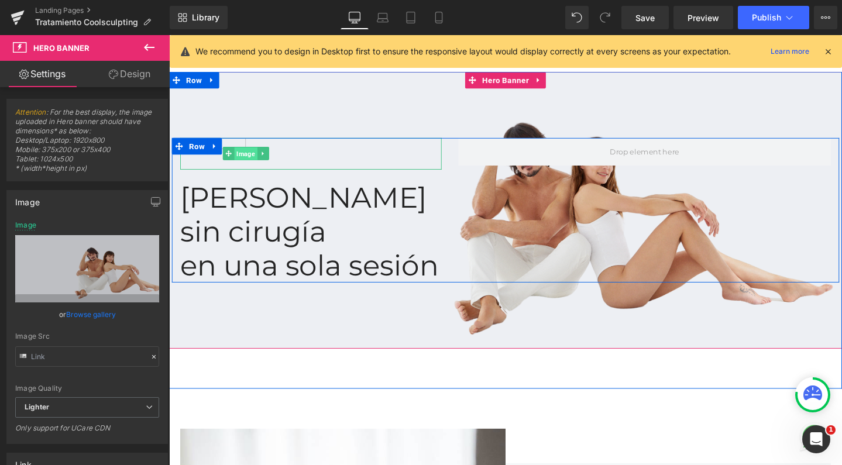
click at [247, 159] on span "Image" at bounding box center [250, 160] width 24 height 14
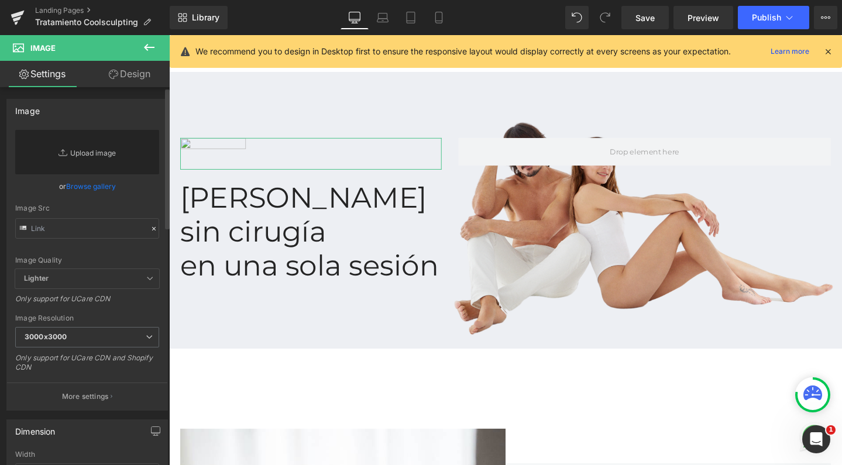
click at [109, 142] on link "Replace Image" at bounding box center [87, 152] width 144 height 44
type input "C:\fakepath\coolsculpting.png"
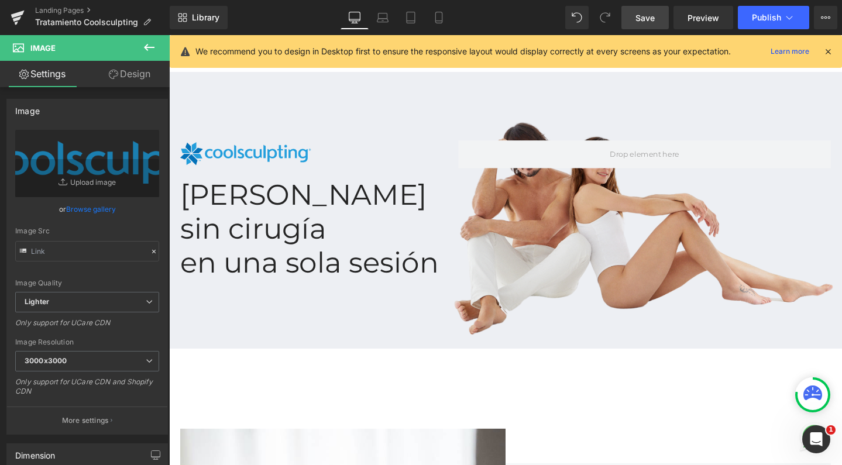
click at [661, 18] on link "Save" at bounding box center [644, 17] width 47 height 23
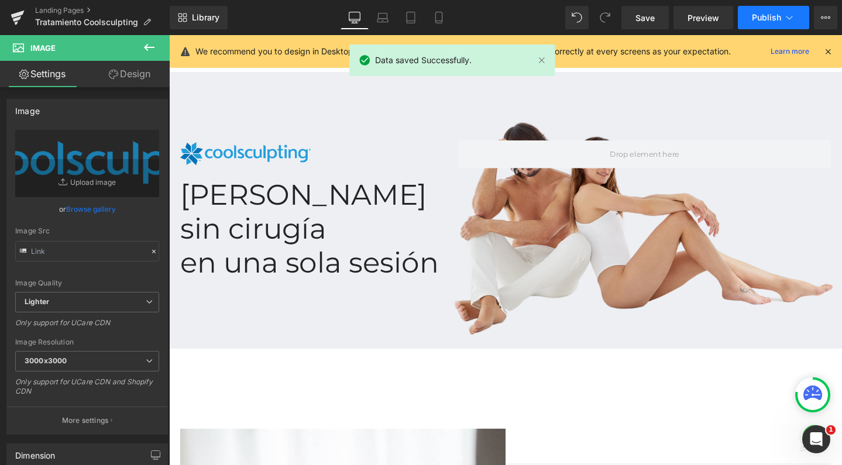
click at [747, 13] on button "Publish" at bounding box center [773, 17] width 71 height 23
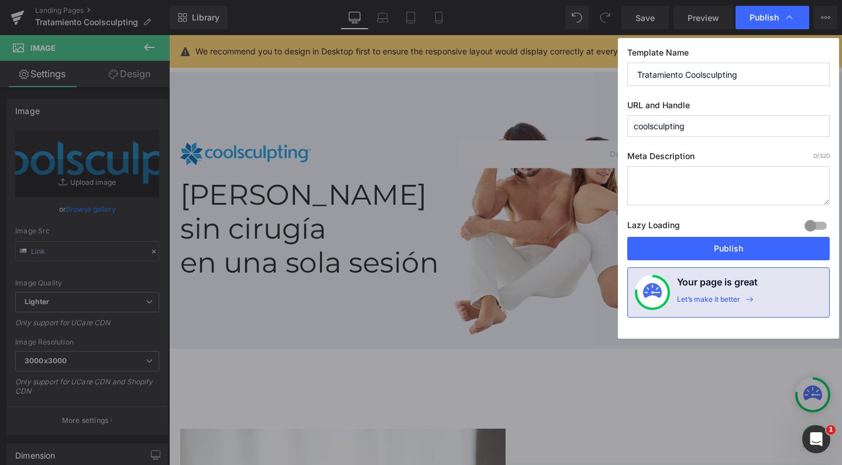
click at [661, 177] on textarea at bounding box center [728, 185] width 202 height 39
type textarea "E"
type textarea "D"
click at [633, 176] on textarea "La solución definitiva para eliminar la adiposidad localizada de manera no inva…" at bounding box center [728, 185] width 202 height 39
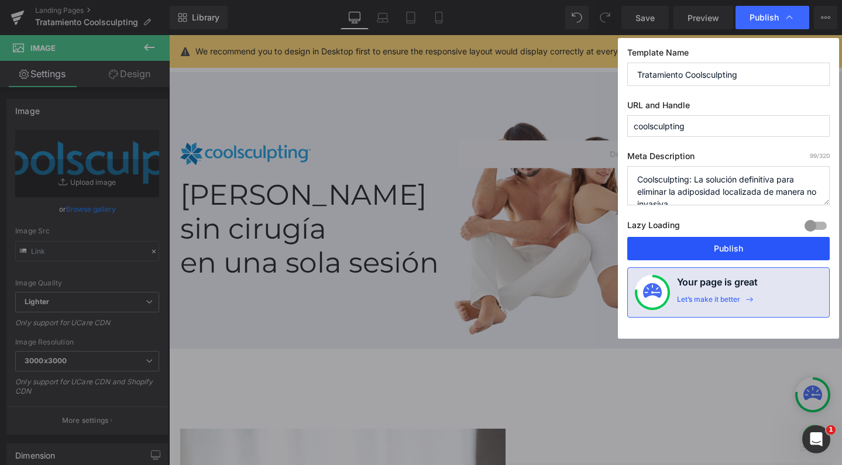
type textarea "Coolsculpting: La solución definitiva para eliminar la adiposidad localizada de…"
drag, startPoint x: 675, startPoint y: 242, endPoint x: 532, endPoint y: 217, distance: 145.0
click at [675, 242] on button "Publish" at bounding box center [728, 248] width 202 height 23
